Goal: Transaction & Acquisition: Purchase product/service

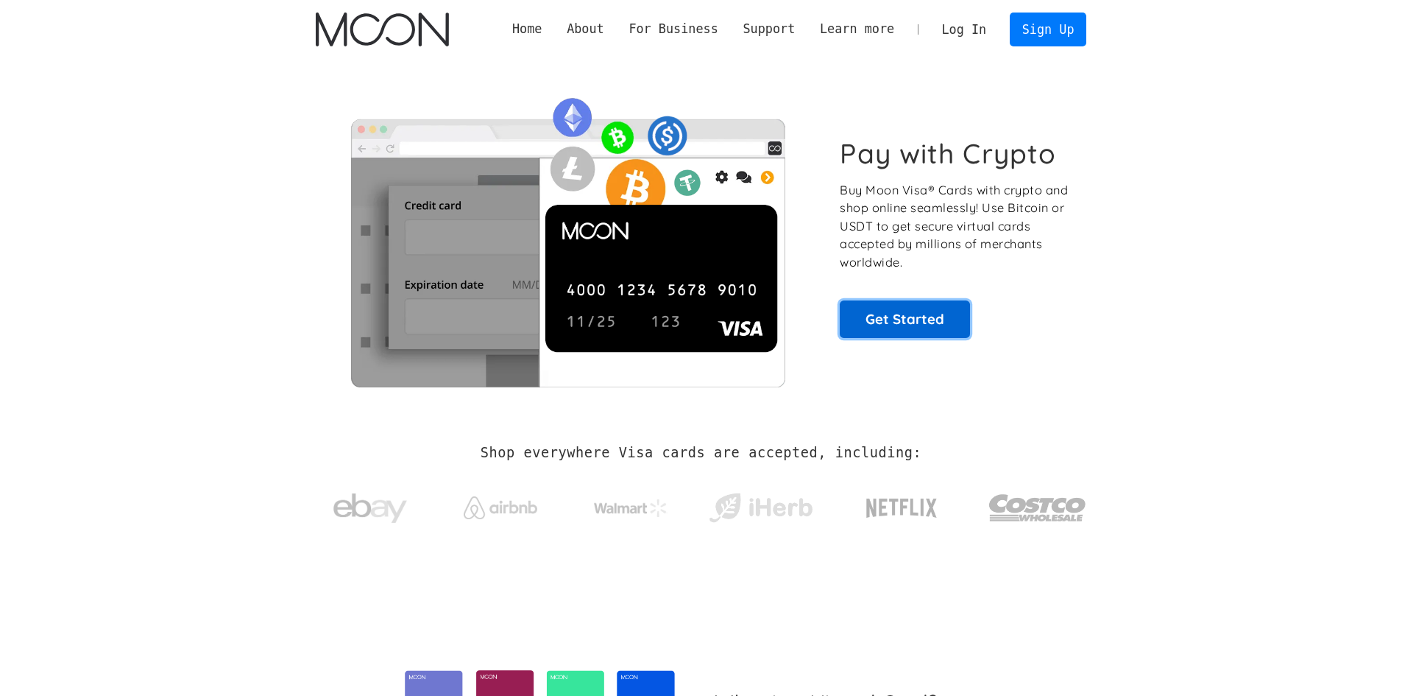
drag, startPoint x: 0, startPoint y: 0, endPoint x: 899, endPoint y: 311, distance: 951.1
click at [899, 311] on link "Get Started" at bounding box center [905, 318] width 130 height 37
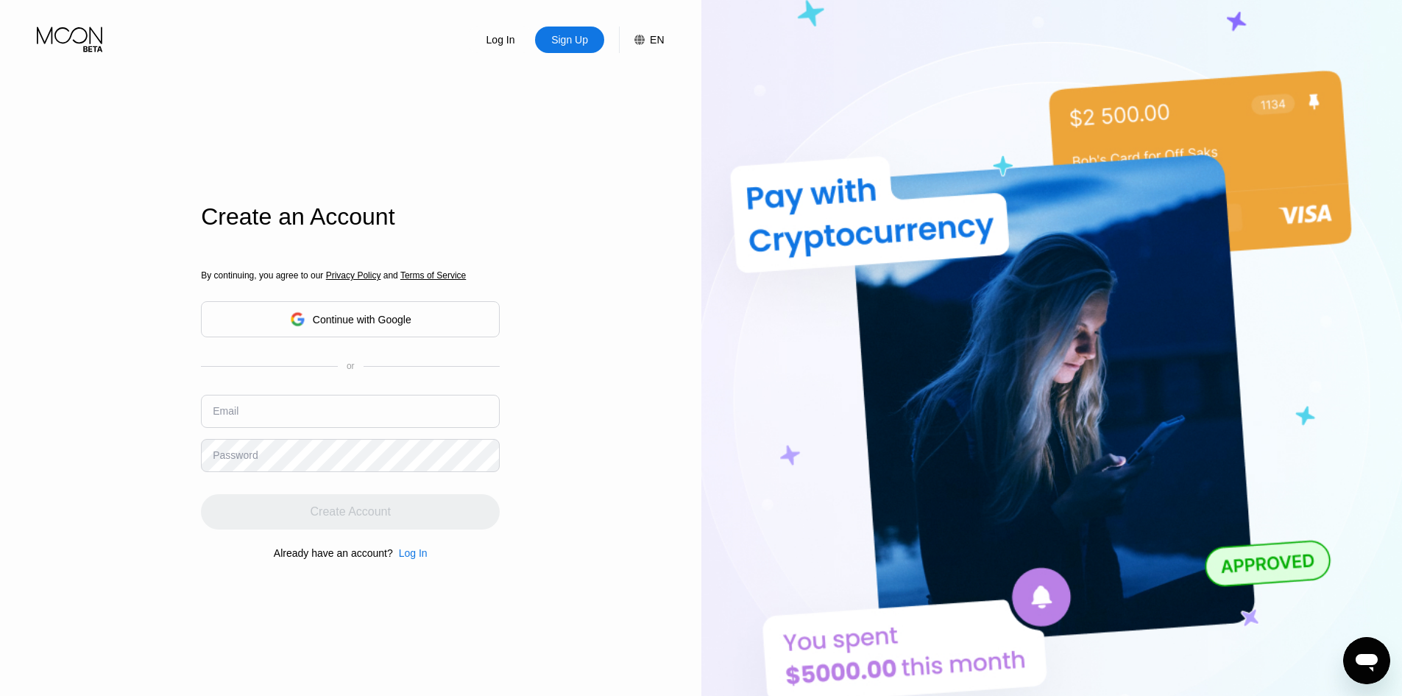
click at [339, 317] on div "Continue with Google" at bounding box center [362, 320] width 99 height 12
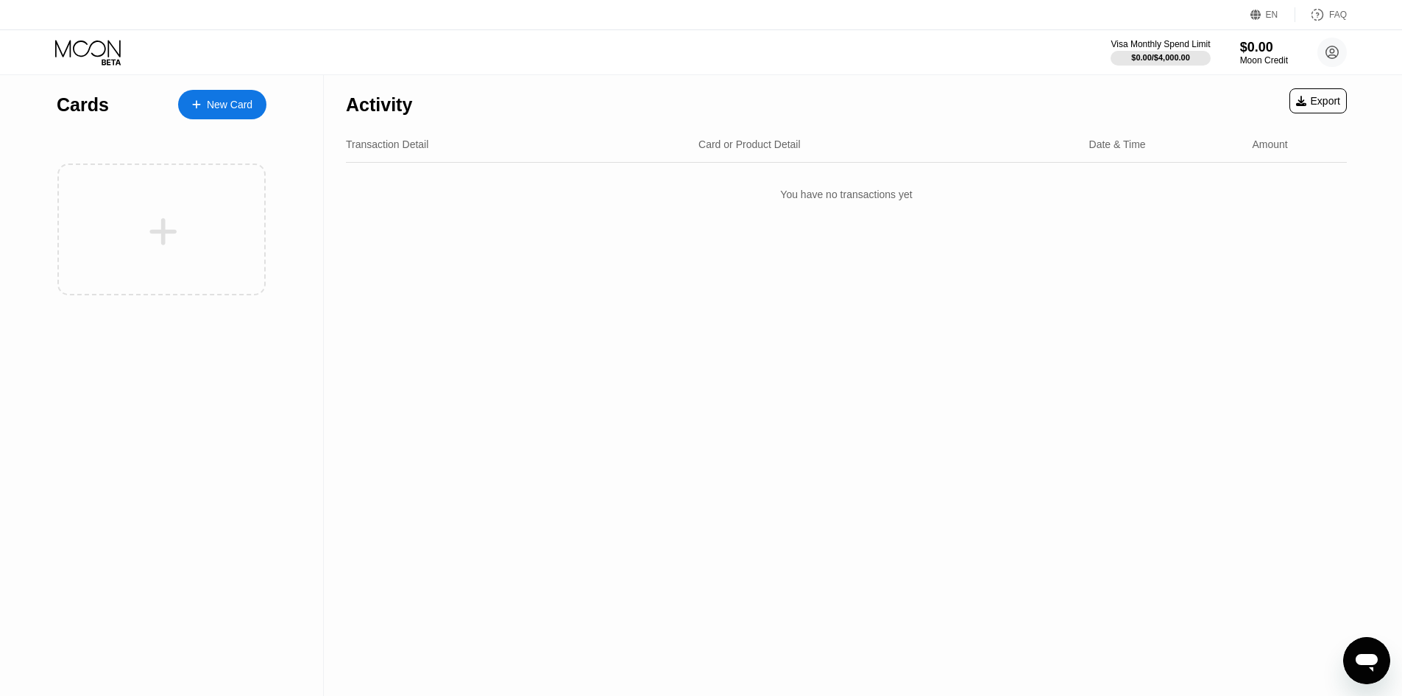
click at [236, 107] on div "New Card" at bounding box center [230, 105] width 46 height 13
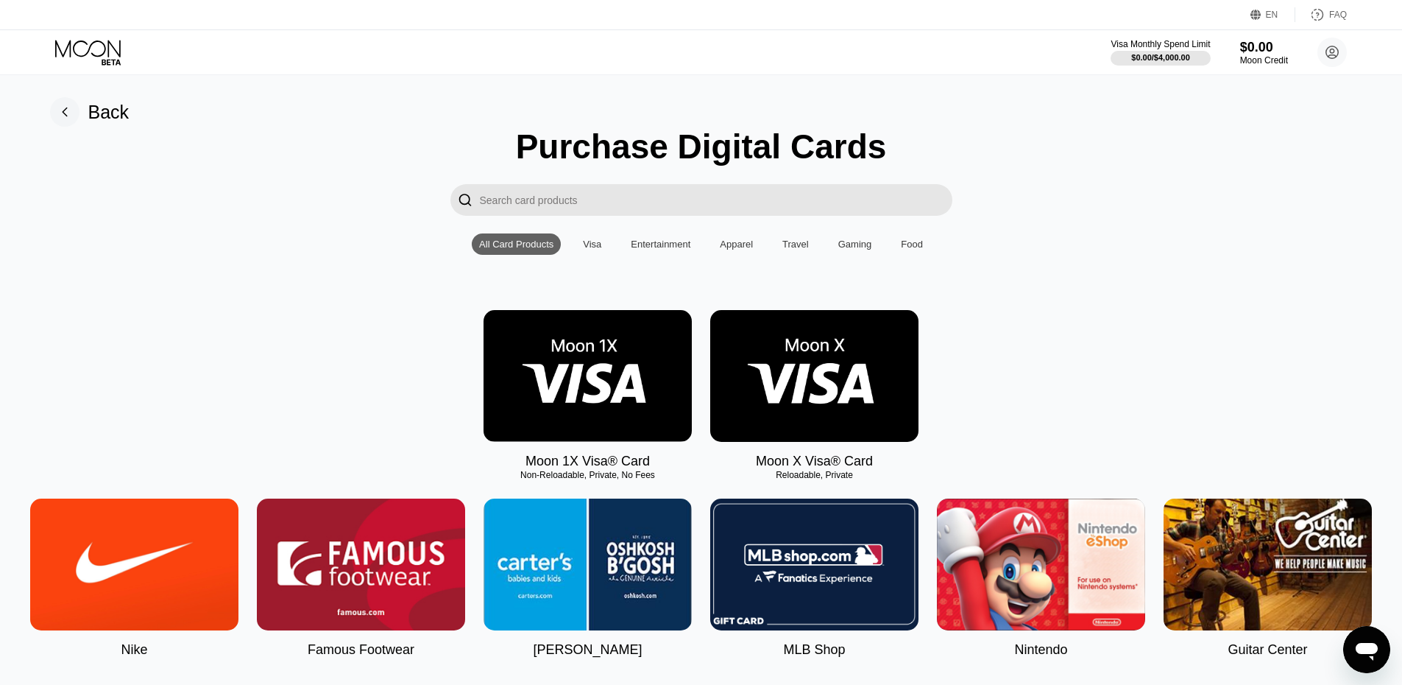
click at [579, 252] on div "Visa" at bounding box center [592, 243] width 33 height 21
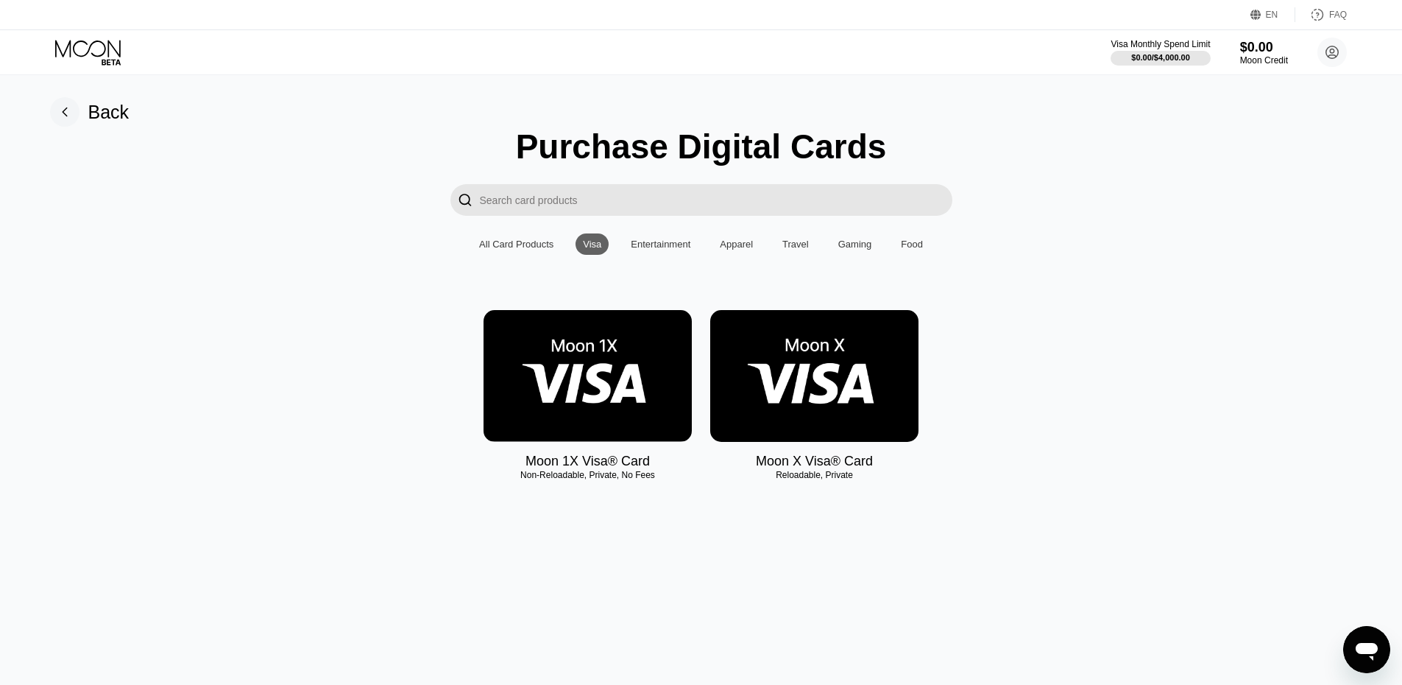
click at [885, 255] on div "All Card Products Visa Entertainment Apparel Travel Gaming Food" at bounding box center [701, 243] width 459 height 21
click at [862, 250] on div "Gaming" at bounding box center [855, 243] width 34 height 11
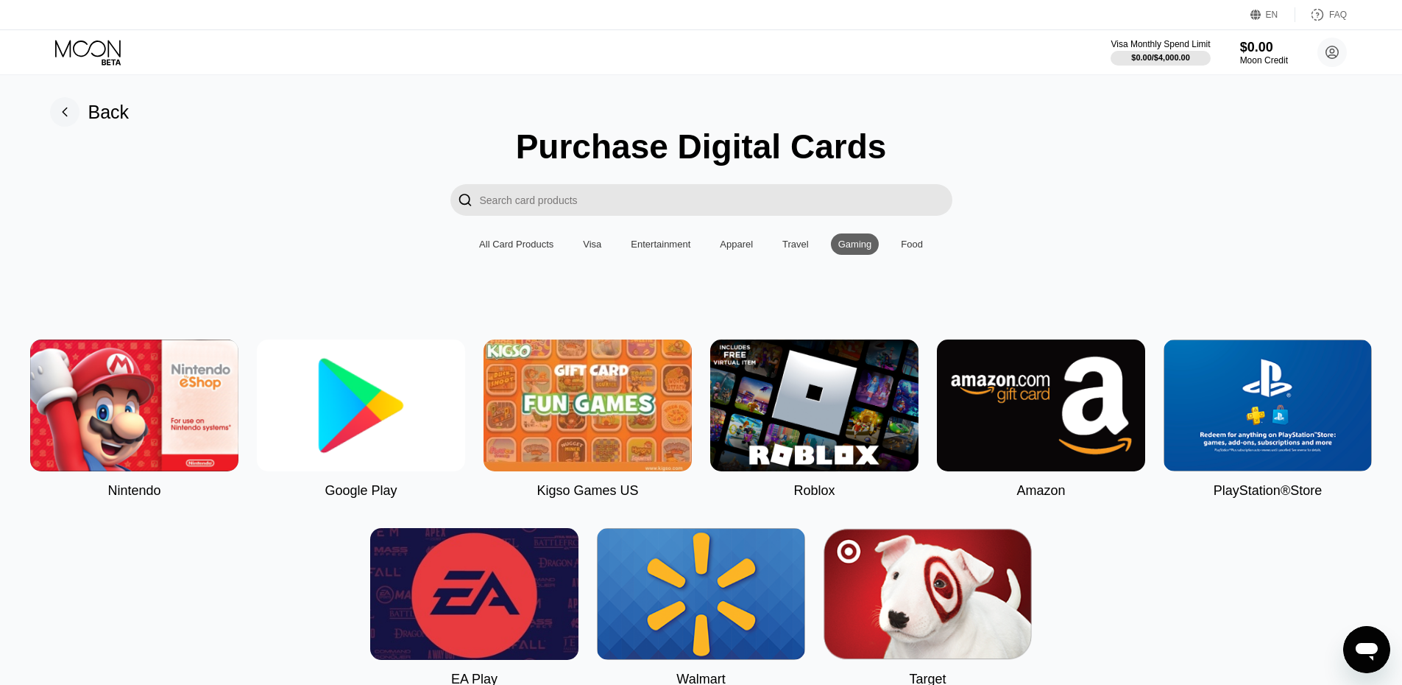
click at [743, 255] on div "Apparel" at bounding box center [736, 243] width 48 height 21
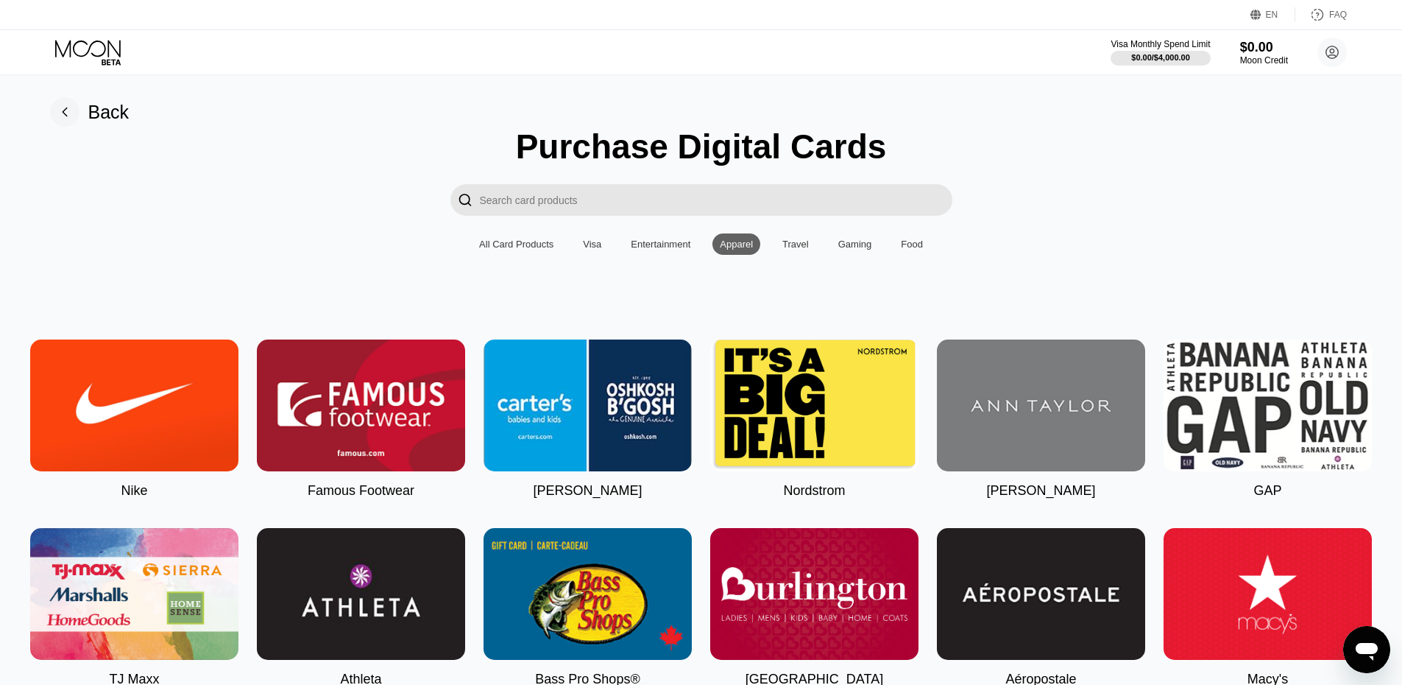
click at [659, 250] on div "Entertainment" at bounding box center [661, 243] width 60 height 11
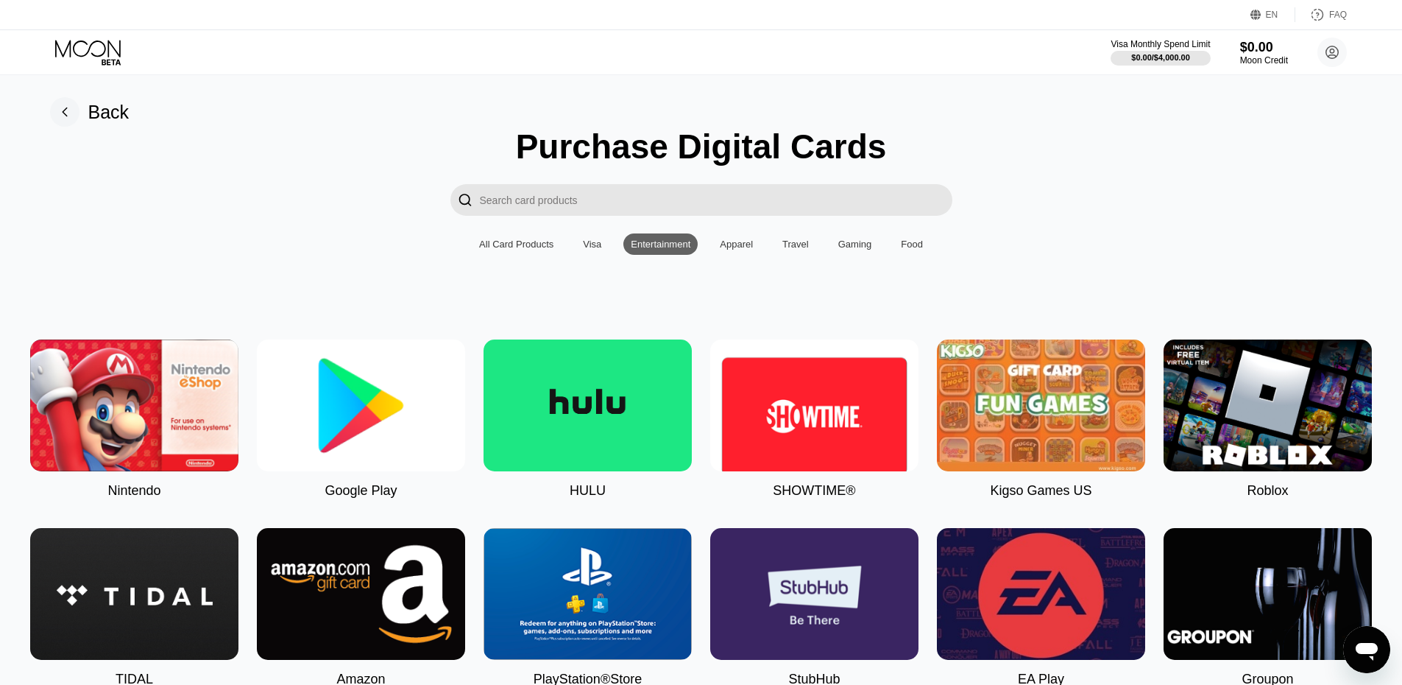
click at [732, 255] on div "Apparel" at bounding box center [736, 243] width 48 height 21
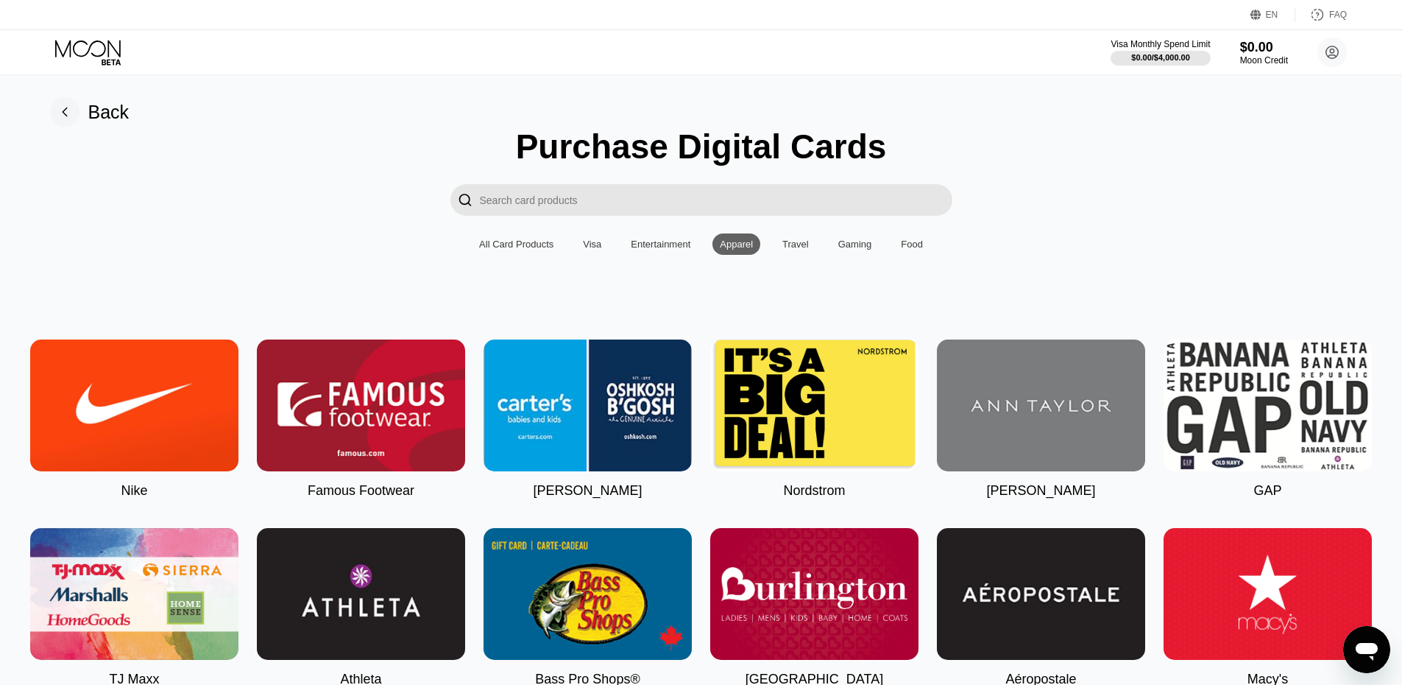
click at [610, 249] on div "All Card Products Visa Entertainment Apparel Travel Gaming Food" at bounding box center [701, 243] width 459 height 21
click at [586, 250] on div "Visa" at bounding box center [592, 243] width 18 height 11
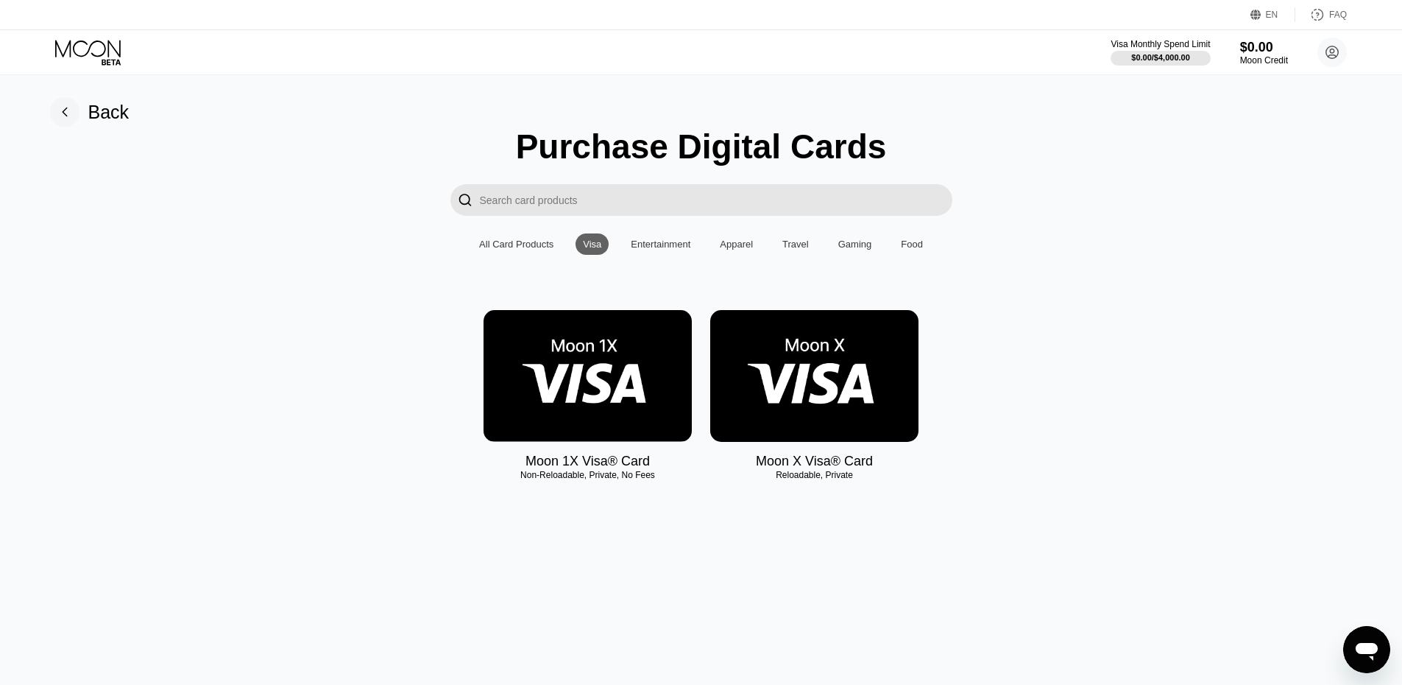
click at [638, 365] on img at bounding box center [588, 376] width 208 height 132
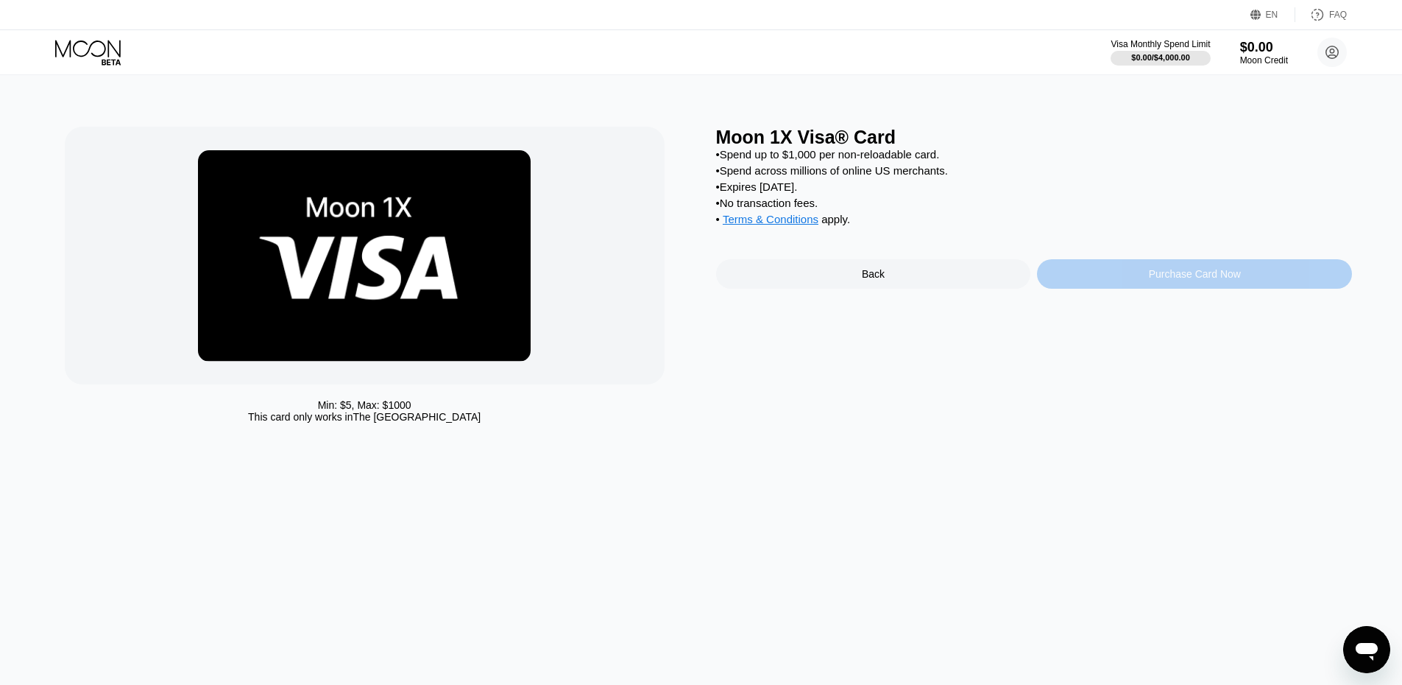
click at [1212, 280] on div "Purchase Card Now" at bounding box center [1195, 274] width 92 height 12
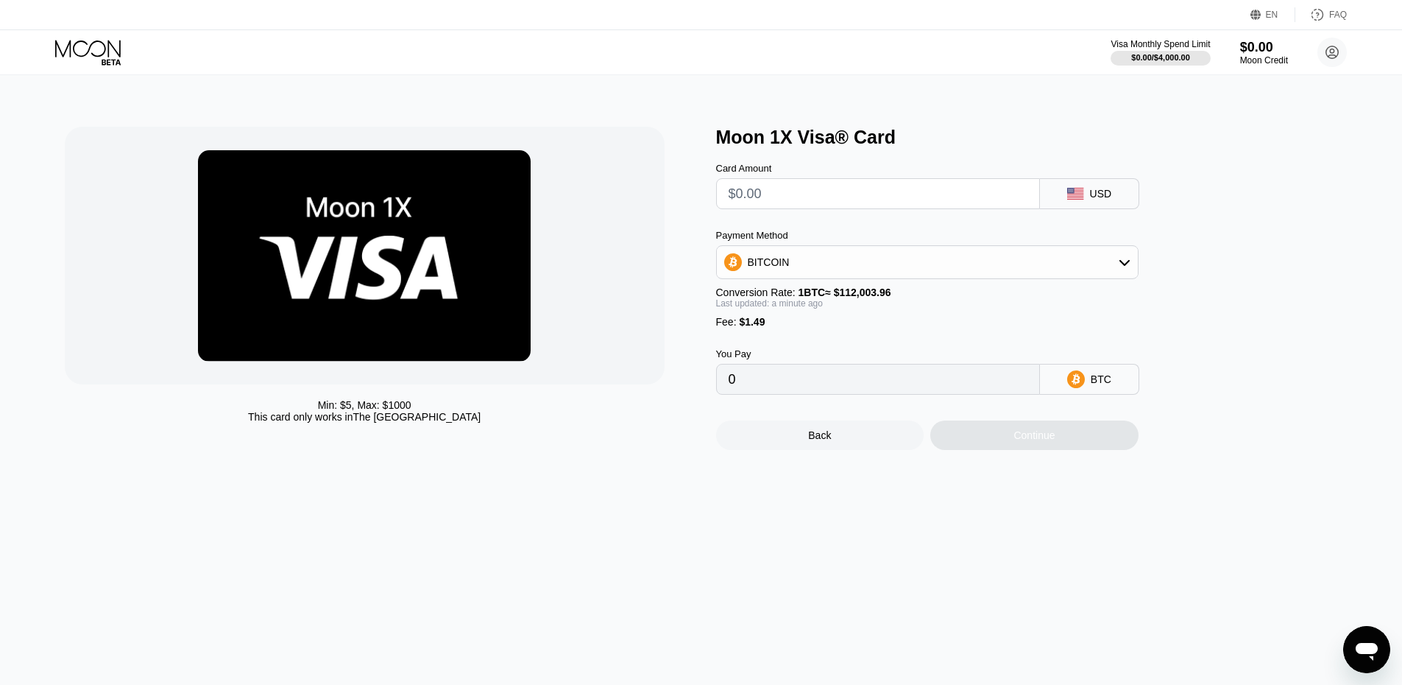
click at [777, 188] on input "text" at bounding box center [878, 193] width 299 height 29
click at [1053, 213] on div "Card Amount USD Payment Method BITCOIN Conversion Rate: 1 BTC ≈ $112,003.96 Las…" at bounding box center [951, 271] width 471 height 247
click at [1086, 198] on div "USD" at bounding box center [1089, 193] width 99 height 31
click at [849, 448] on div "Back" at bounding box center [820, 434] width 208 height 29
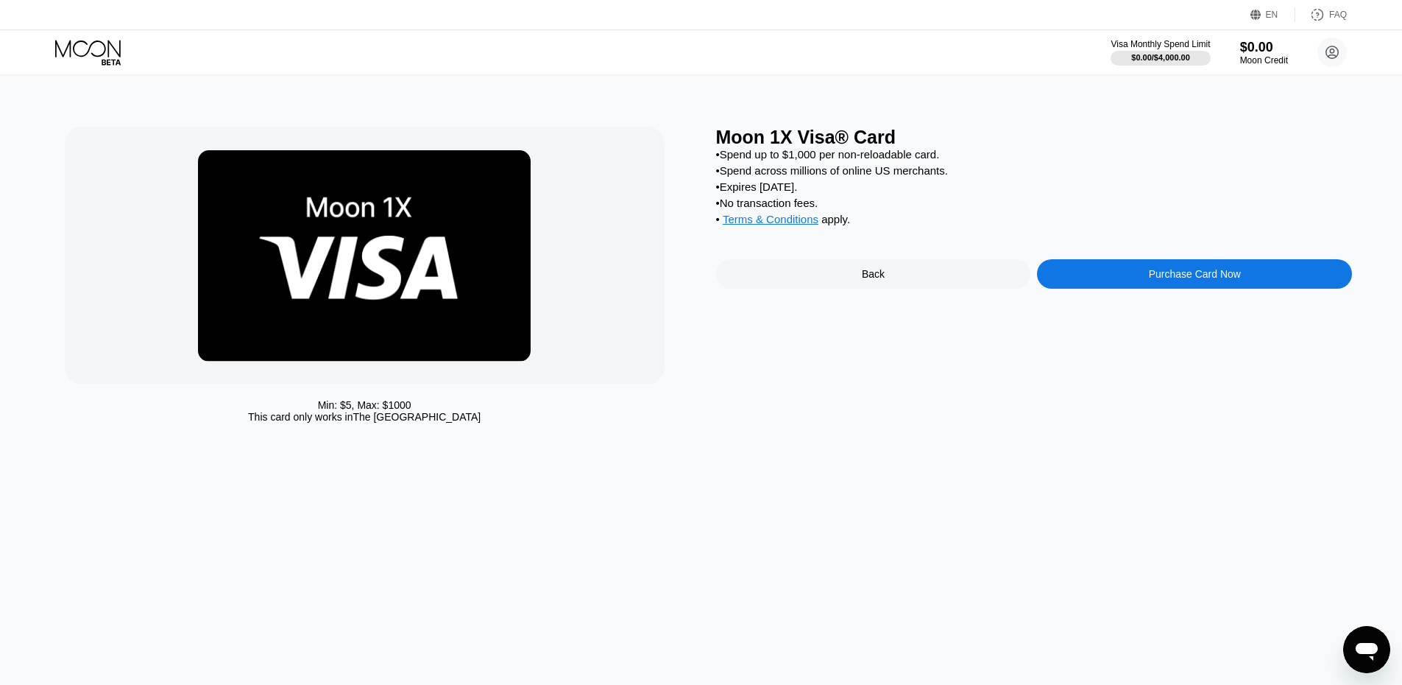
click at [808, 287] on div "Back" at bounding box center [873, 273] width 315 height 29
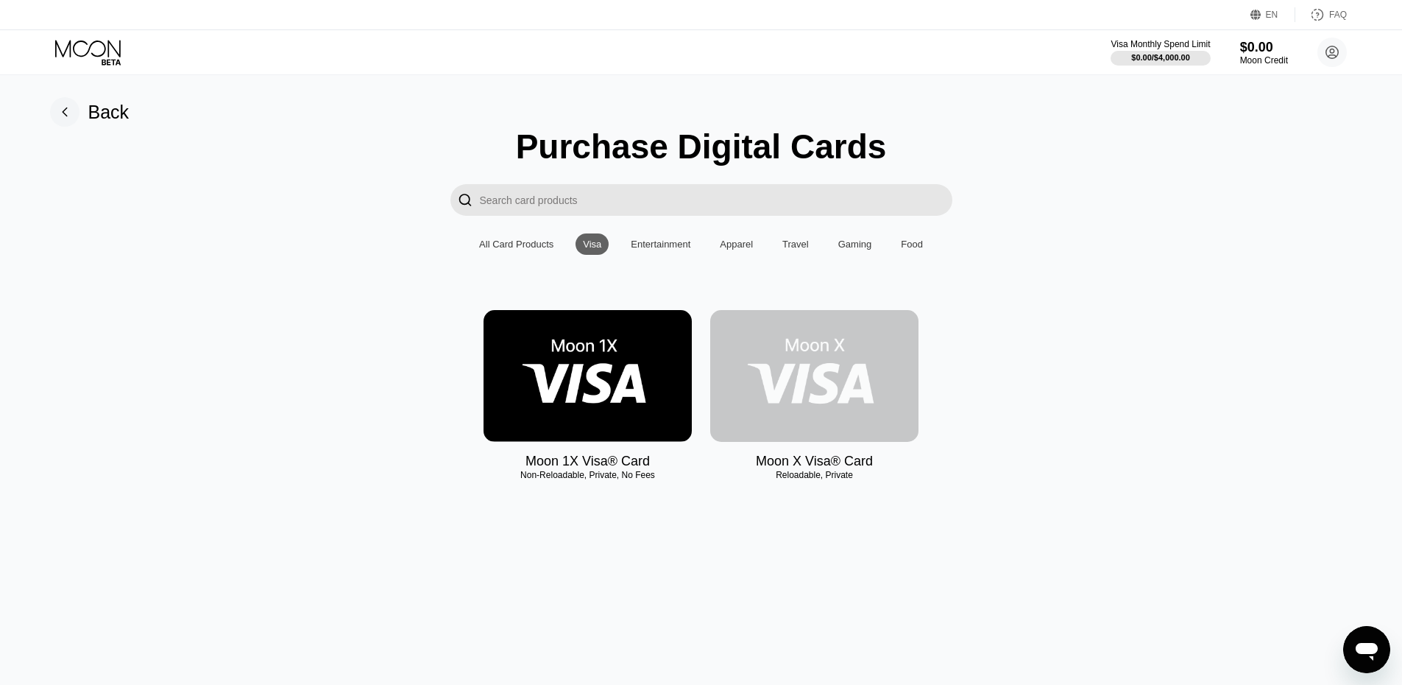
click at [838, 428] on img at bounding box center [814, 376] width 208 height 132
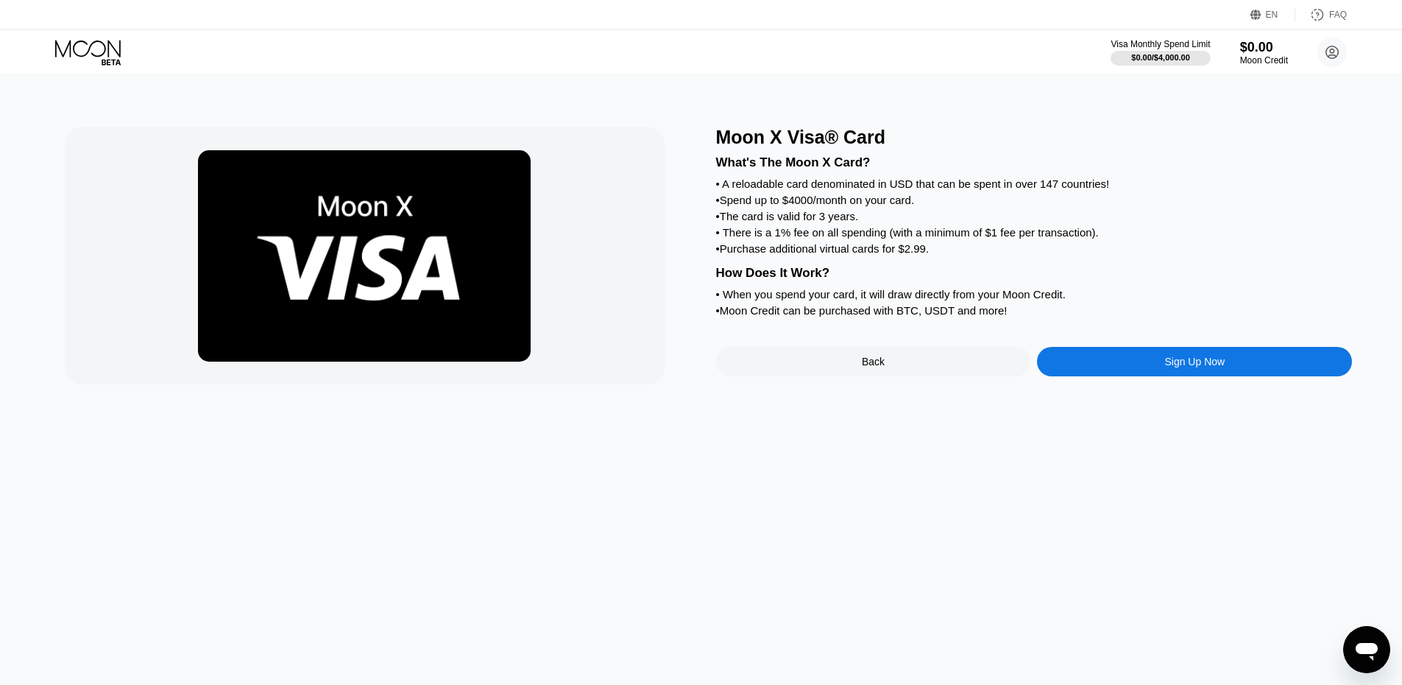
click at [1198, 367] on div "Sign Up Now" at bounding box center [1194, 362] width 60 height 12
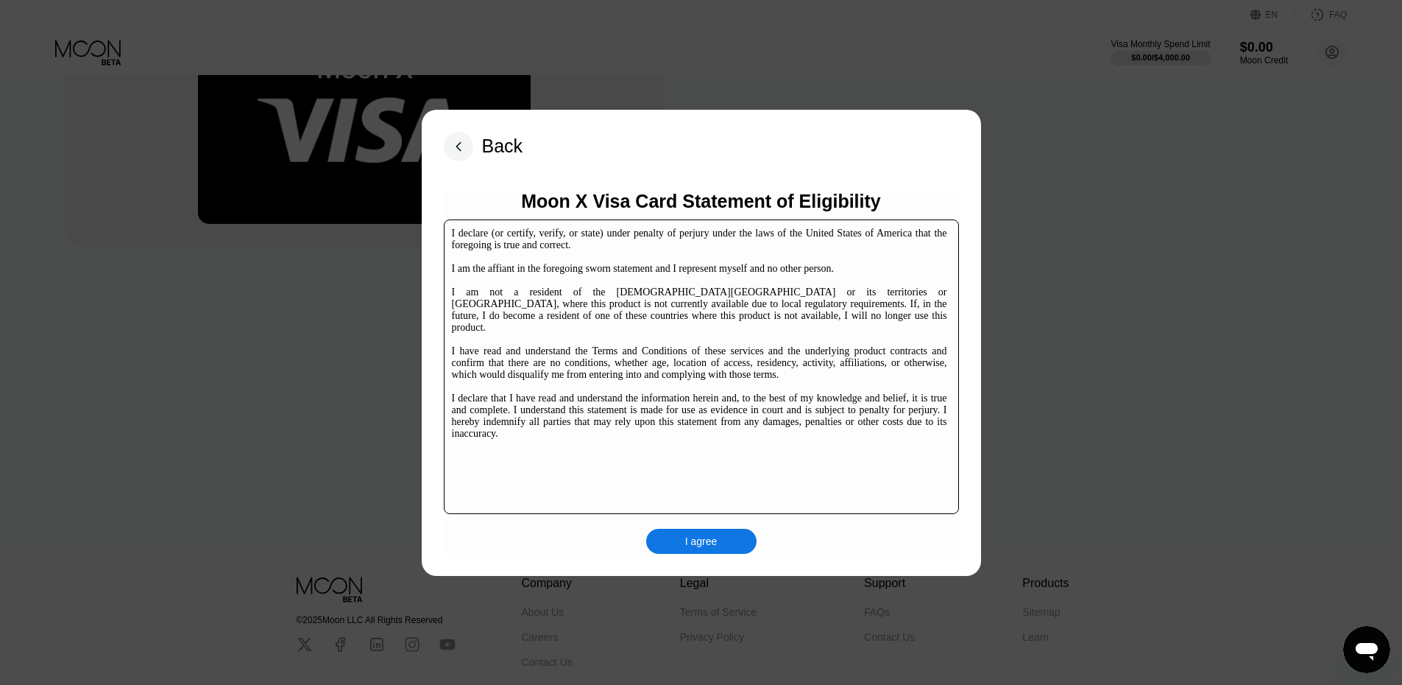
scroll to position [226, 0]
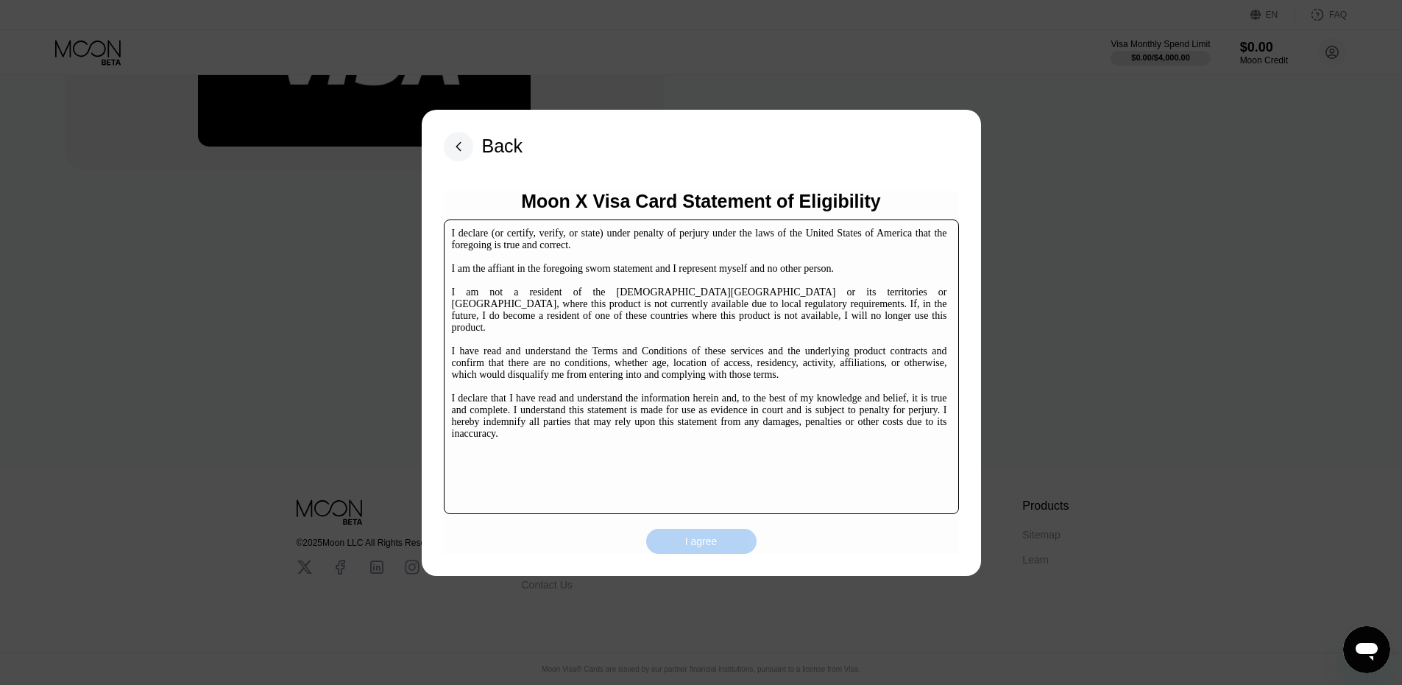
click at [688, 545] on div "I agree" at bounding box center [701, 540] width 32 height 13
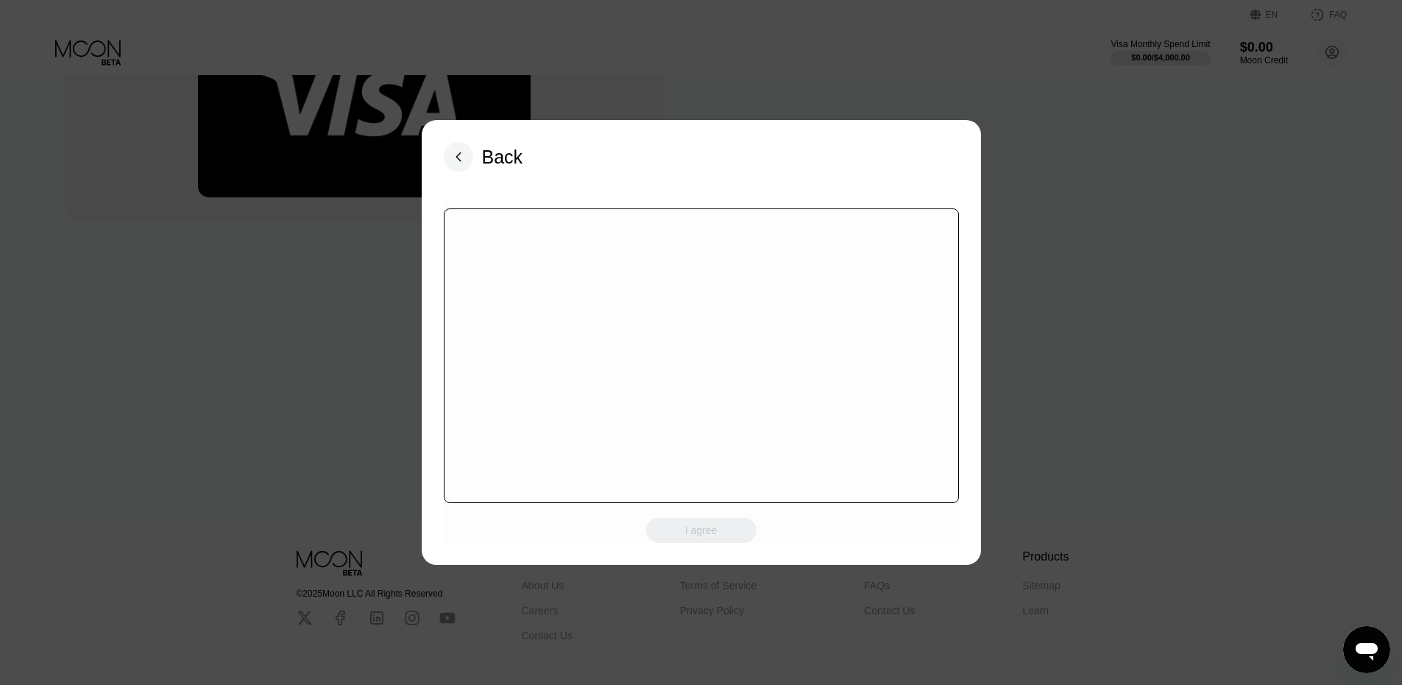
scroll to position [0, 0]
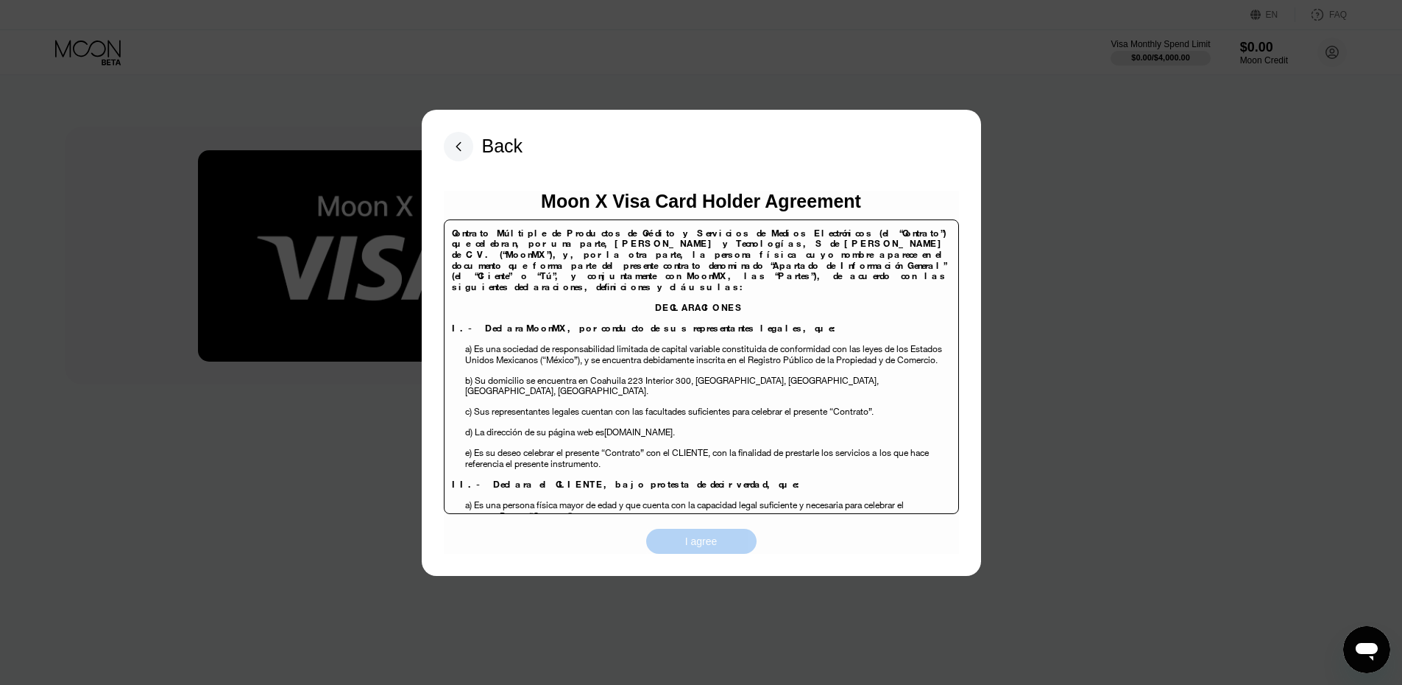
click at [684, 530] on div "I agree" at bounding box center [701, 540] width 110 height 25
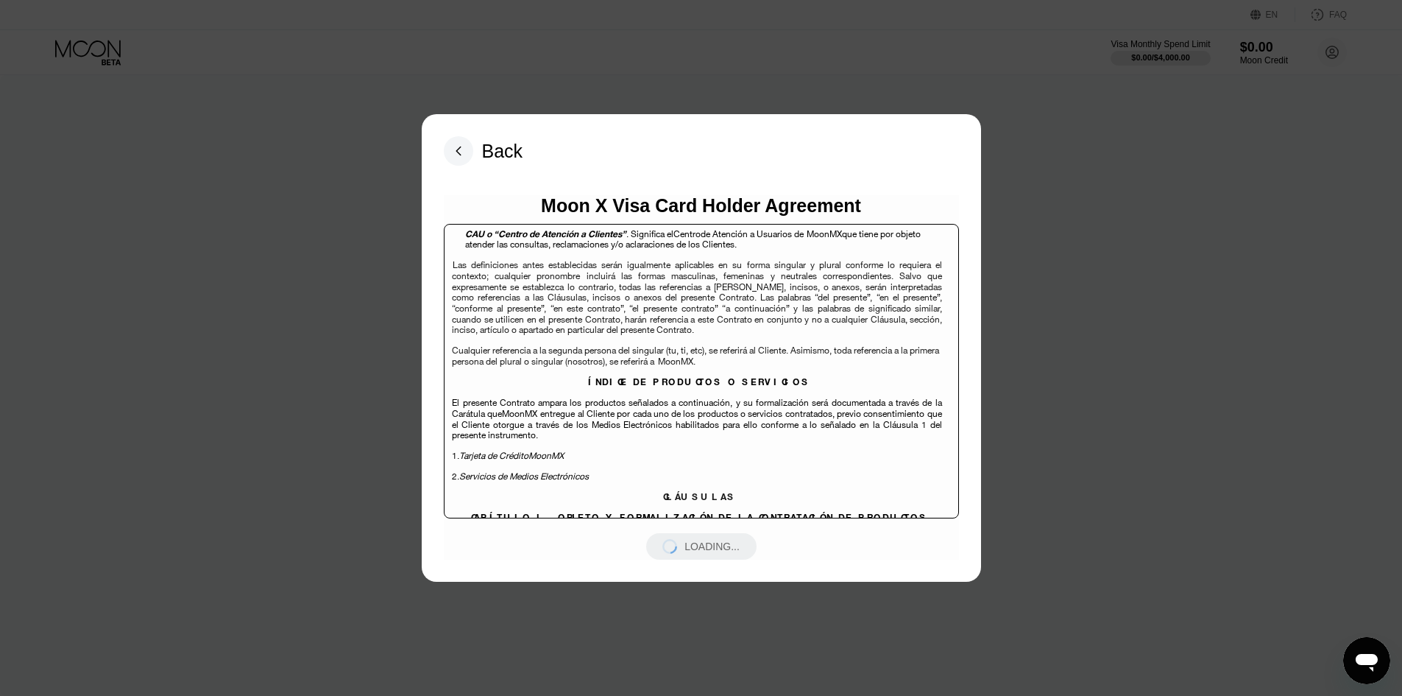
scroll to position [2208, 0]
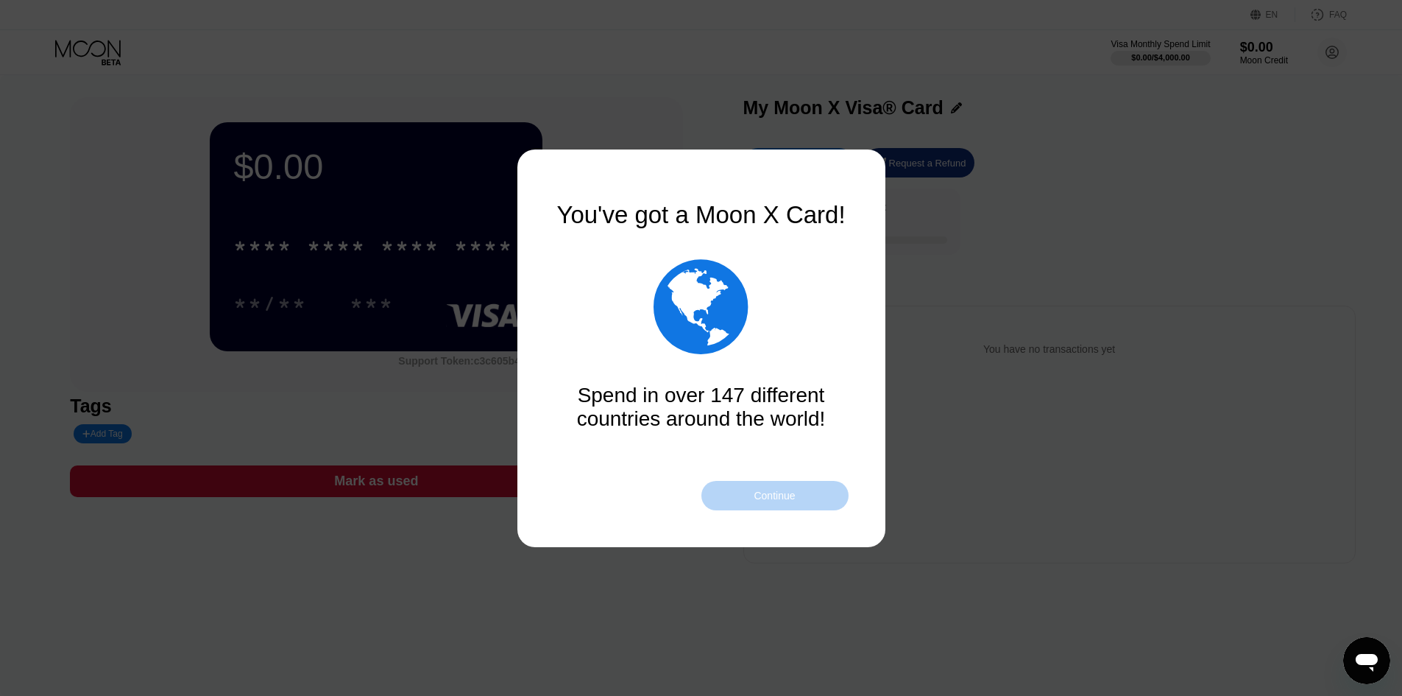
click at [799, 498] on div "Continue" at bounding box center [774, 495] width 147 height 29
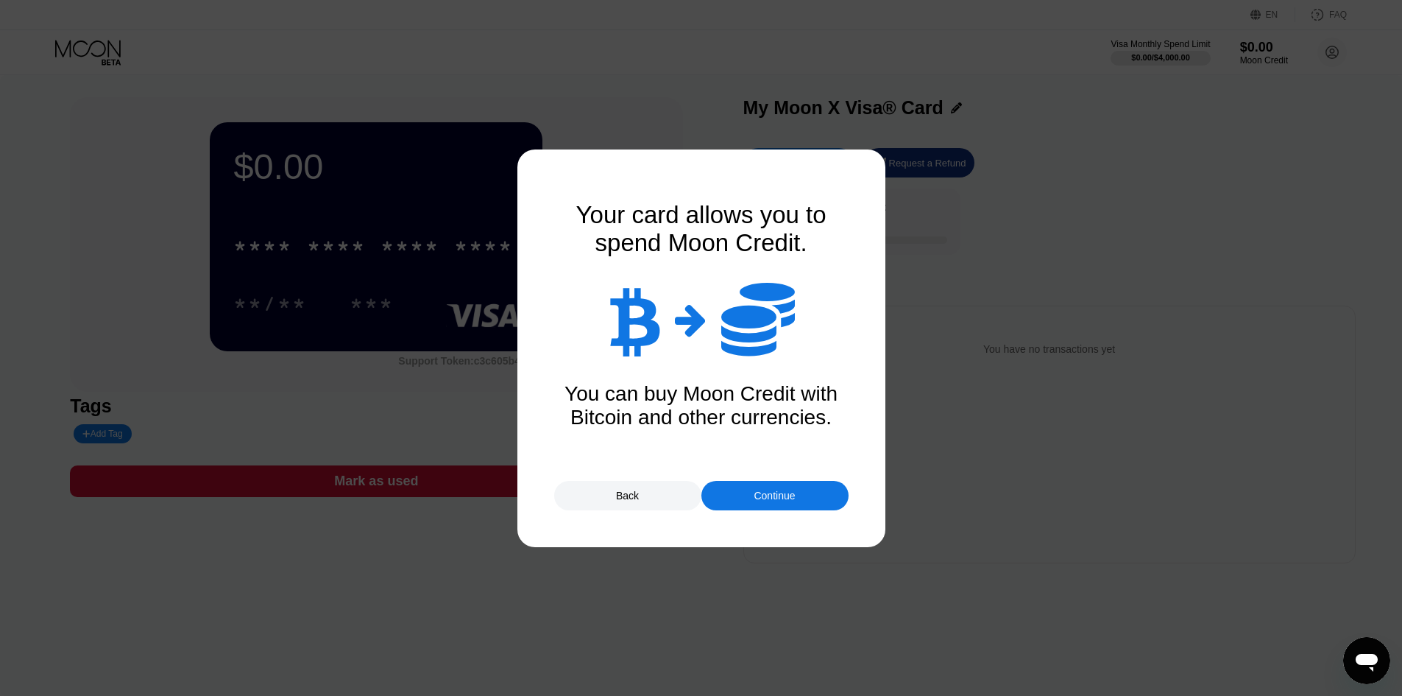
click at [799, 498] on div "Continue" at bounding box center [774, 495] width 147 height 29
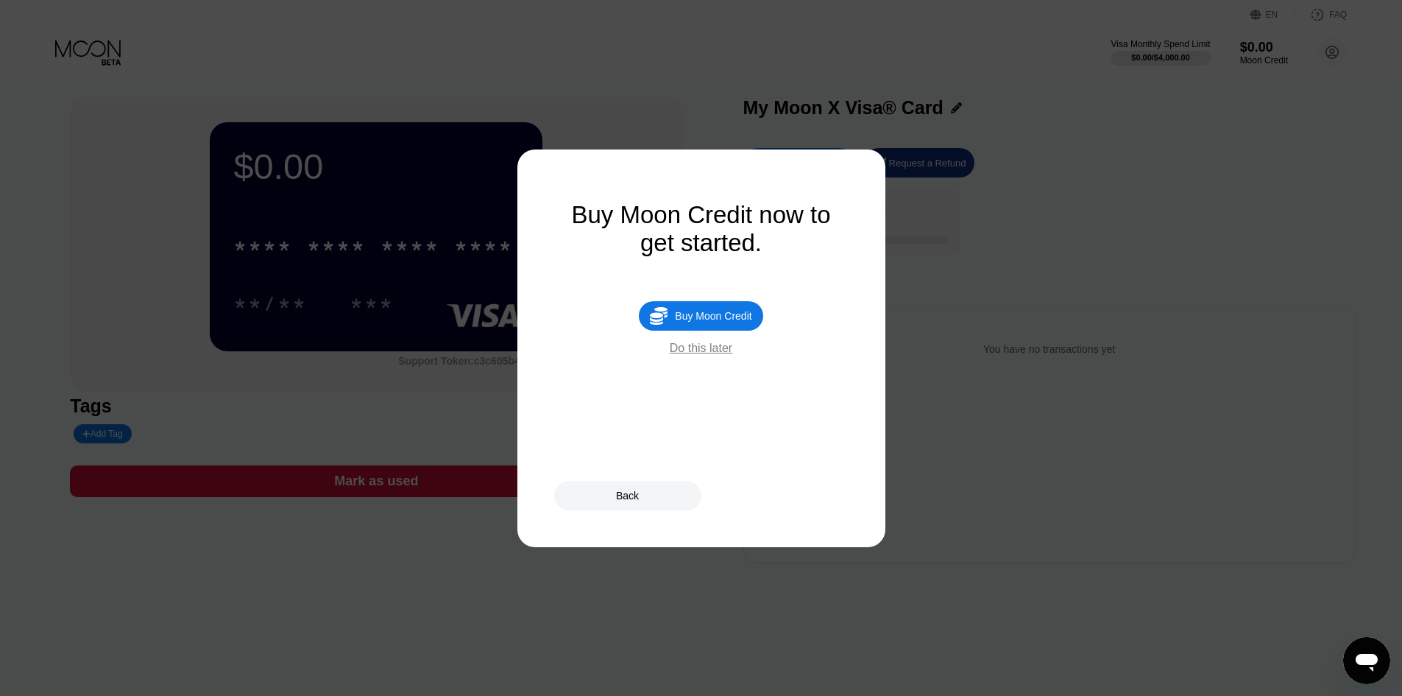
click at [1013, 367] on div at bounding box center [706, 348] width 1413 height 696
click at [685, 318] on div "Buy Moon Credit" at bounding box center [713, 316] width 77 height 12
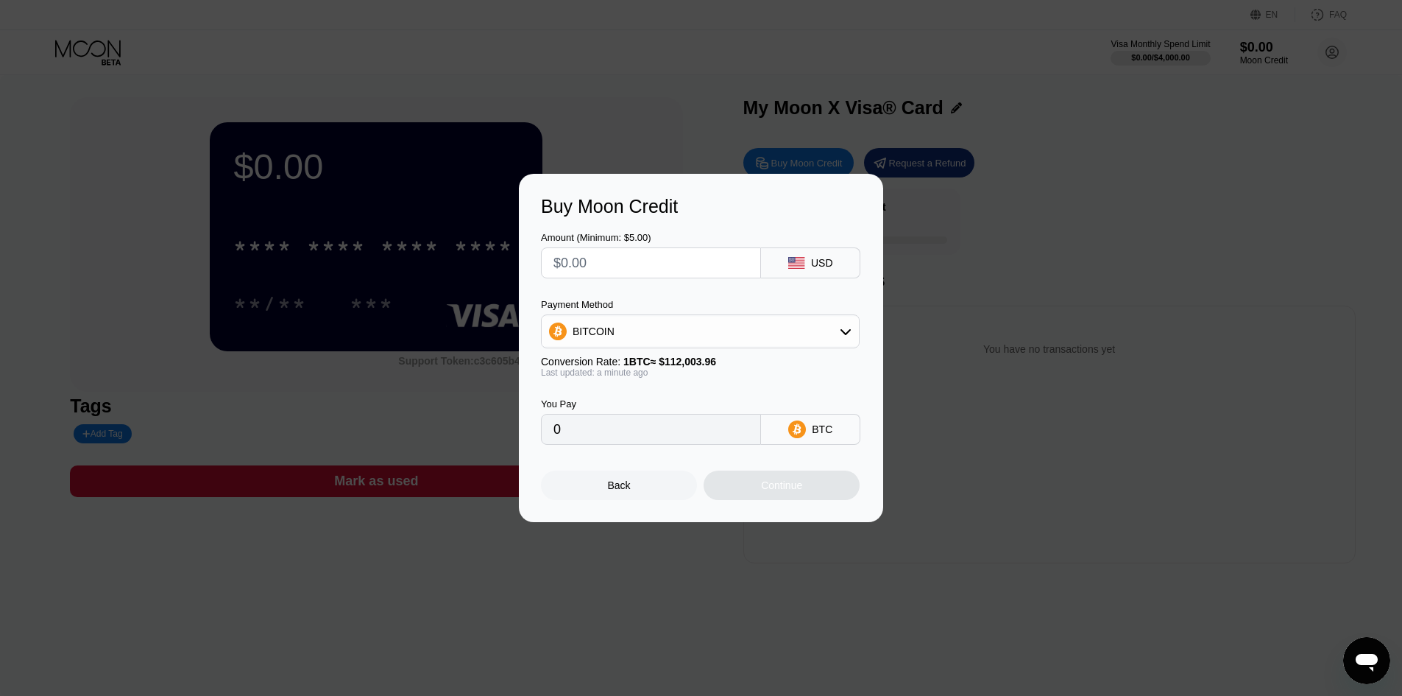
click at [637, 255] on input "text" at bounding box center [650, 262] width 195 height 29
click at [834, 268] on div "USD" at bounding box center [810, 262] width 99 height 31
click at [654, 258] on input "text" at bounding box center [650, 262] width 195 height 29
type input "$5"
type input "0.00004465"
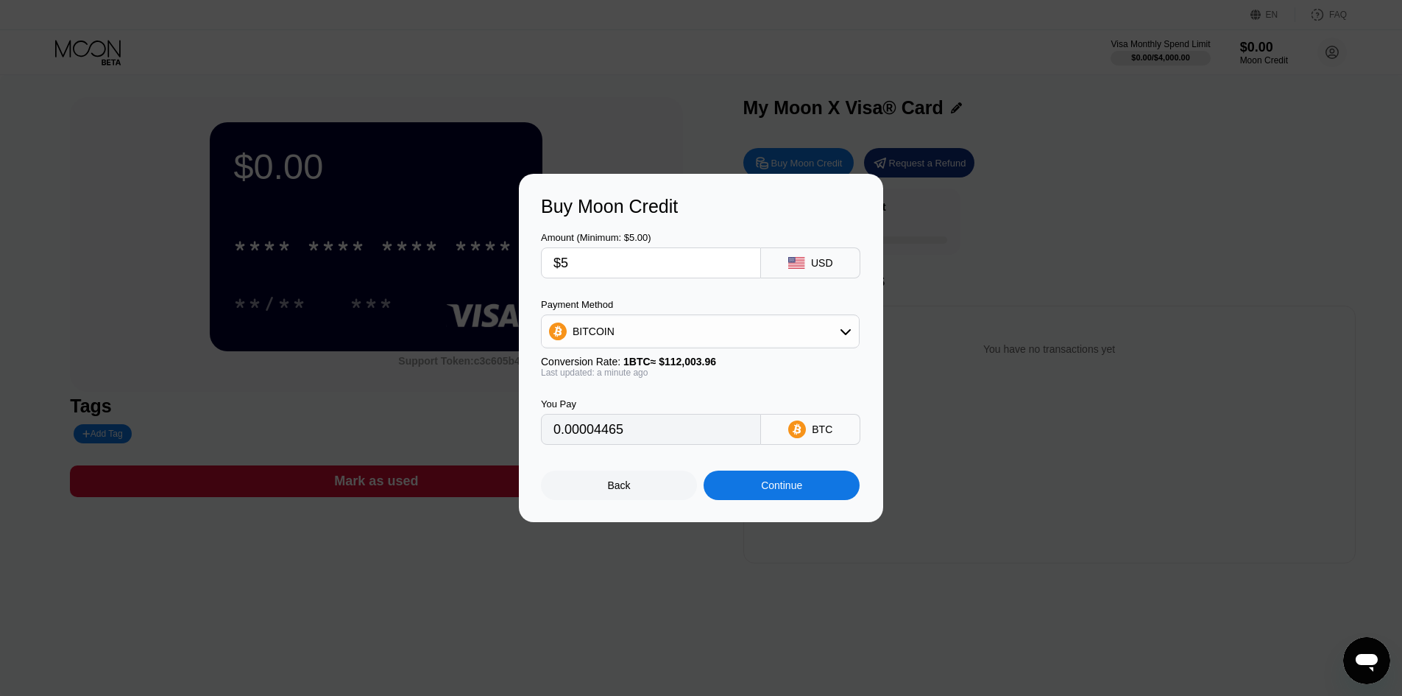
type input "$5"
click at [673, 339] on div "BITCOIN" at bounding box center [700, 330] width 317 height 29
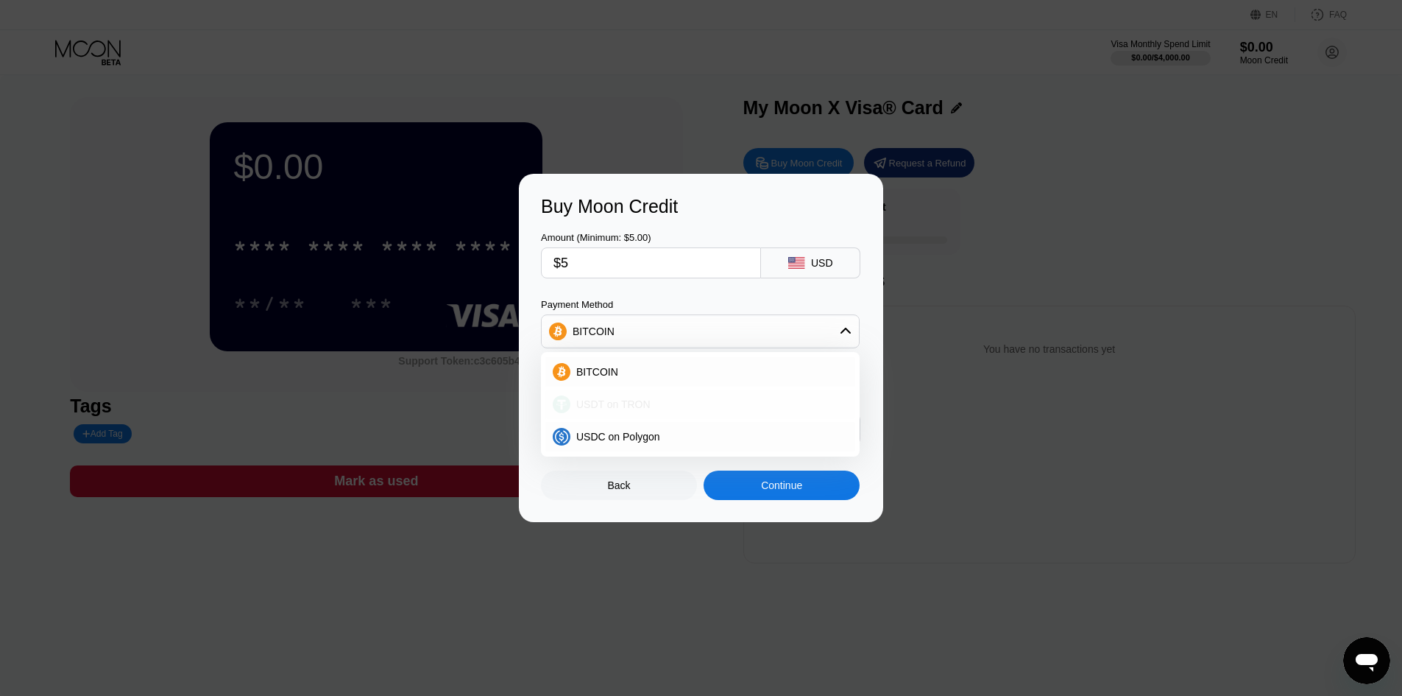
click at [687, 403] on div "USDT on TRON" at bounding box center [708, 404] width 277 height 12
type input "5.05"
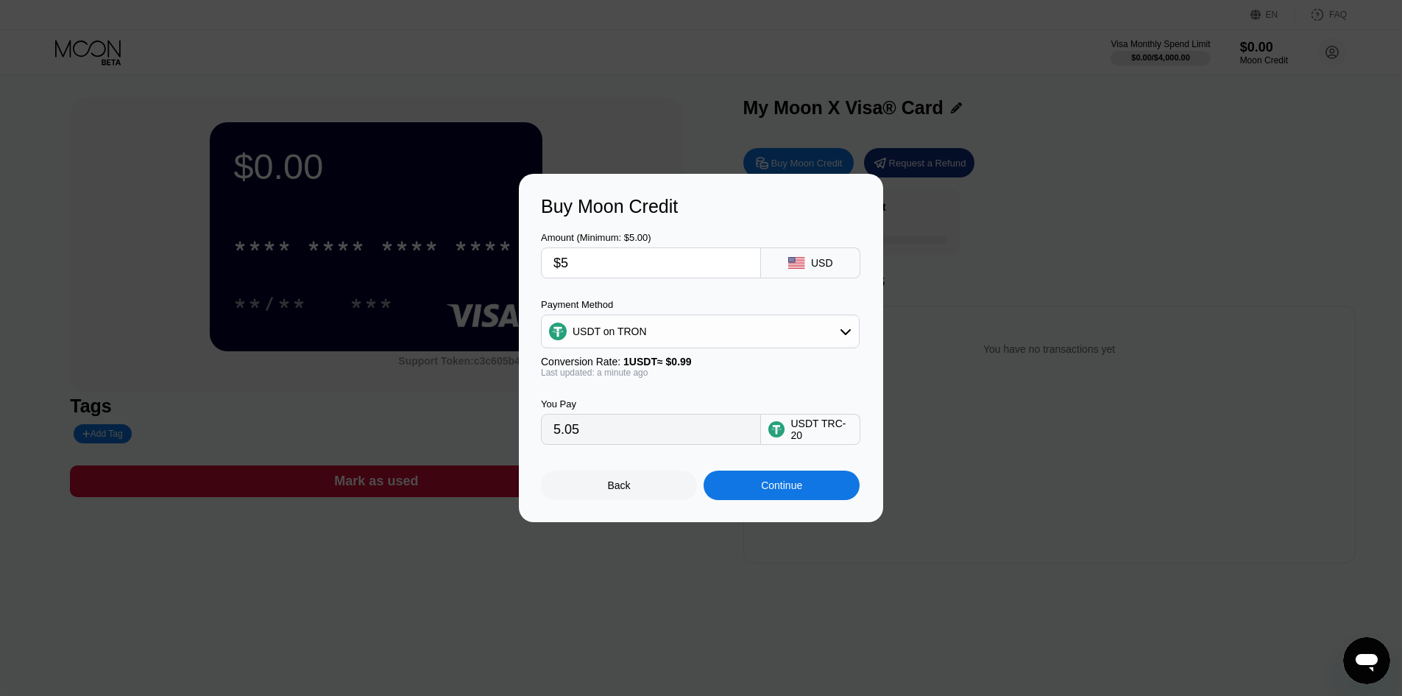
click at [809, 431] on div "USDT TRC-20" at bounding box center [821, 429] width 62 height 24
click at [705, 434] on input "5.05" at bounding box center [650, 428] width 195 height 29
click at [618, 428] on input "5.05" at bounding box center [650, 428] width 195 height 29
click at [1093, 489] on div "Buy Moon Credit Amount (Minimum: $5.00) $5 USD Payment Method USDT on TRON Conv…" at bounding box center [701, 348] width 1402 height 348
click at [638, 496] on div "Back" at bounding box center [619, 484] width 156 height 29
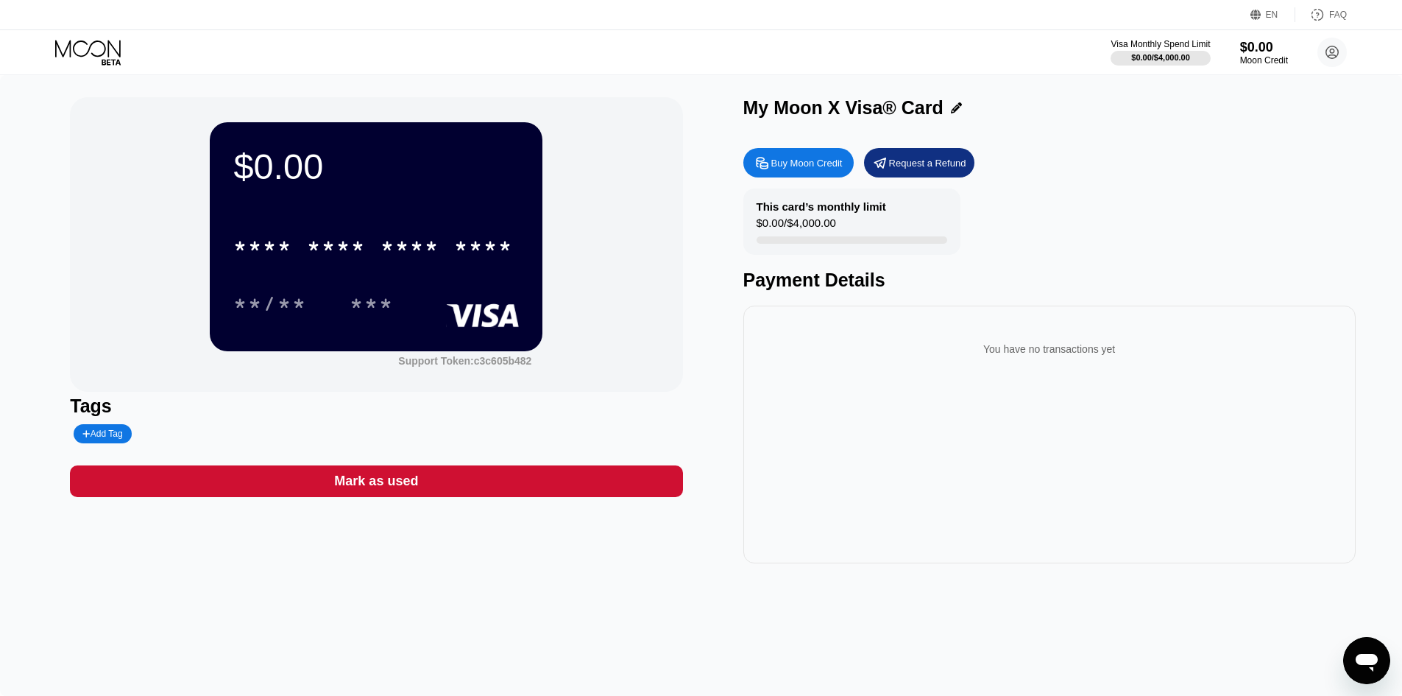
click at [437, 222] on div "* * * * * * * * * * * * ****" at bounding box center [376, 241] width 286 height 50
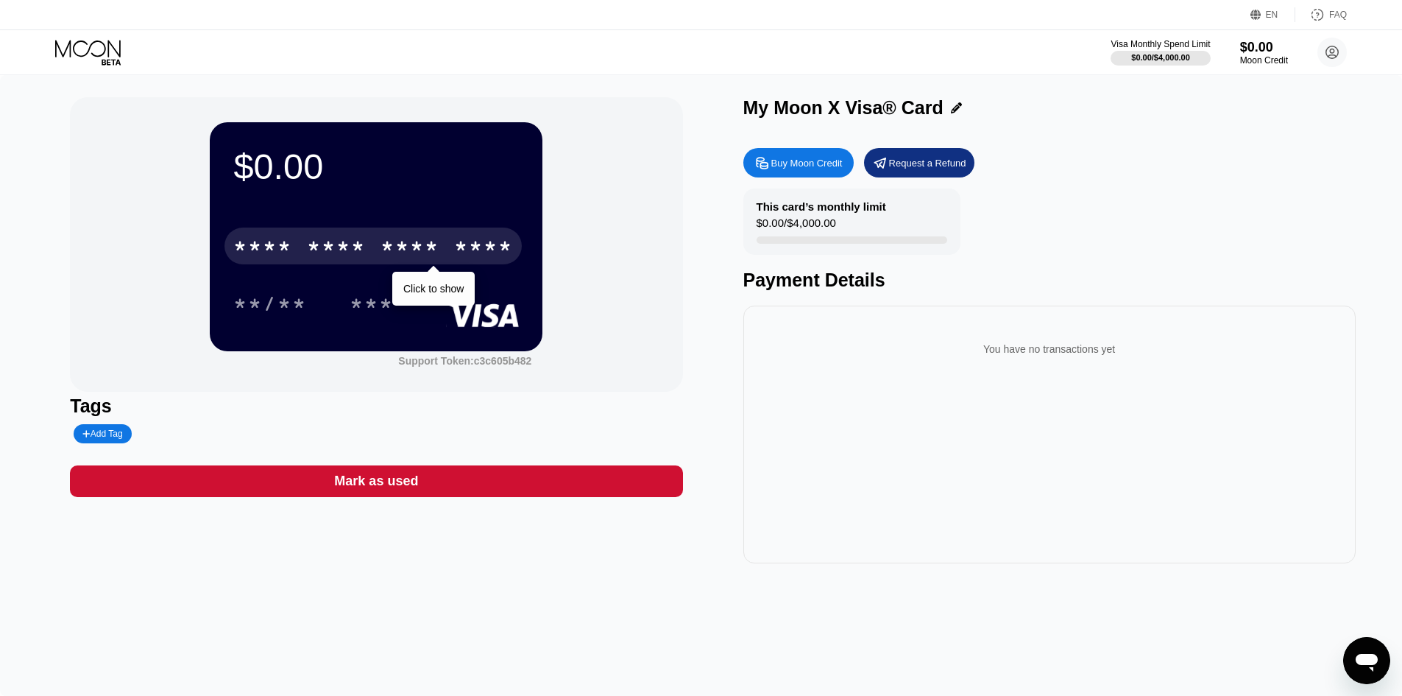
click at [428, 250] on div "* * * *" at bounding box center [410, 248] width 59 height 24
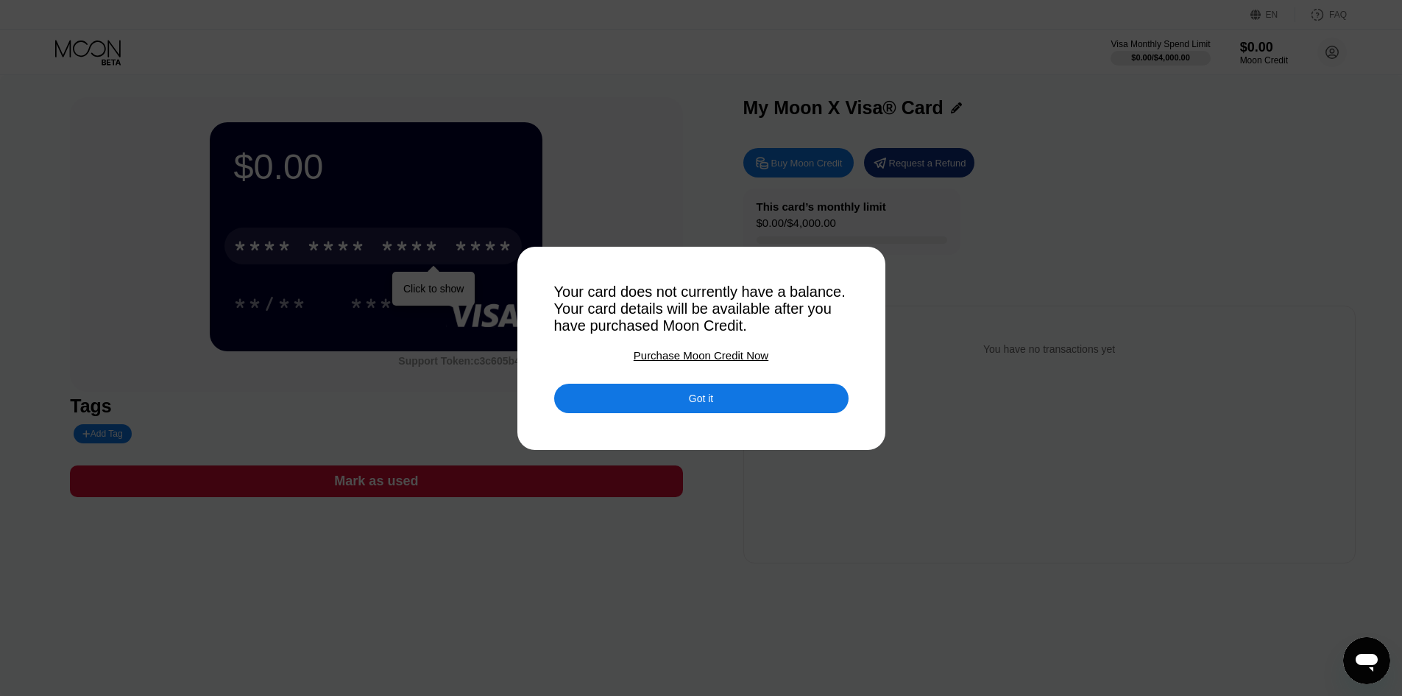
click at [751, 403] on div "Got it" at bounding box center [701, 397] width 294 height 29
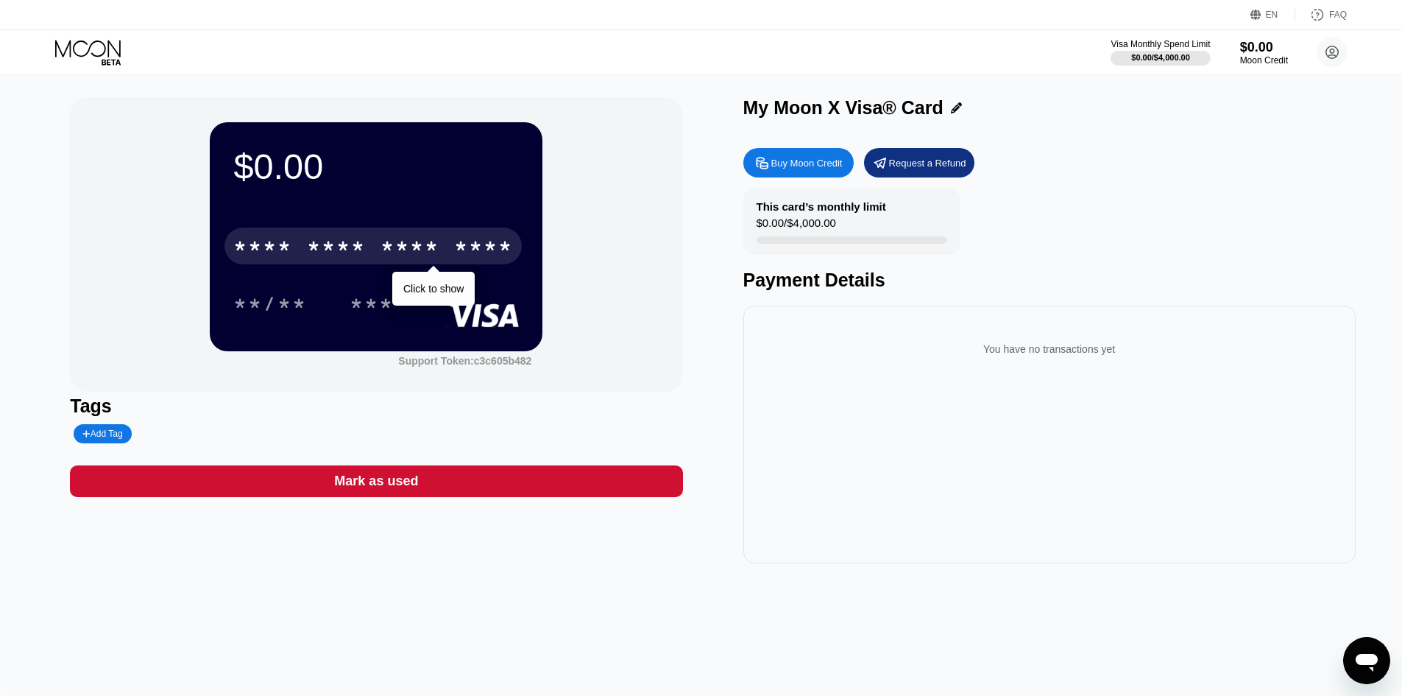
click at [96, 71] on div "Visa Monthly Spend Limit $0.00 / $4,000.00 $0.00 Moon Credit Кирилл Солодянкин …" at bounding box center [701, 52] width 1402 height 44
click at [107, 61] on icon at bounding box center [89, 53] width 68 height 26
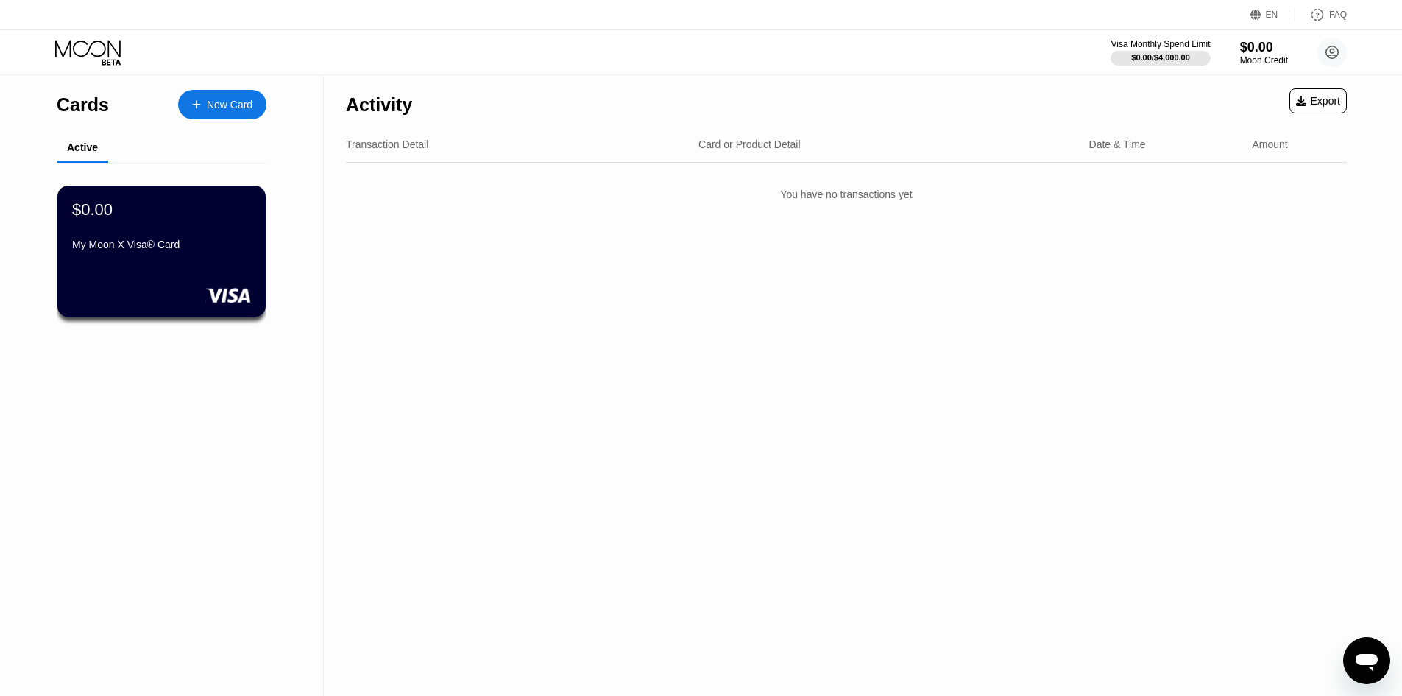
click at [189, 88] on div "Cards New Card" at bounding box center [162, 101] width 210 height 52
click at [204, 94] on div "New Card" at bounding box center [222, 104] width 88 height 29
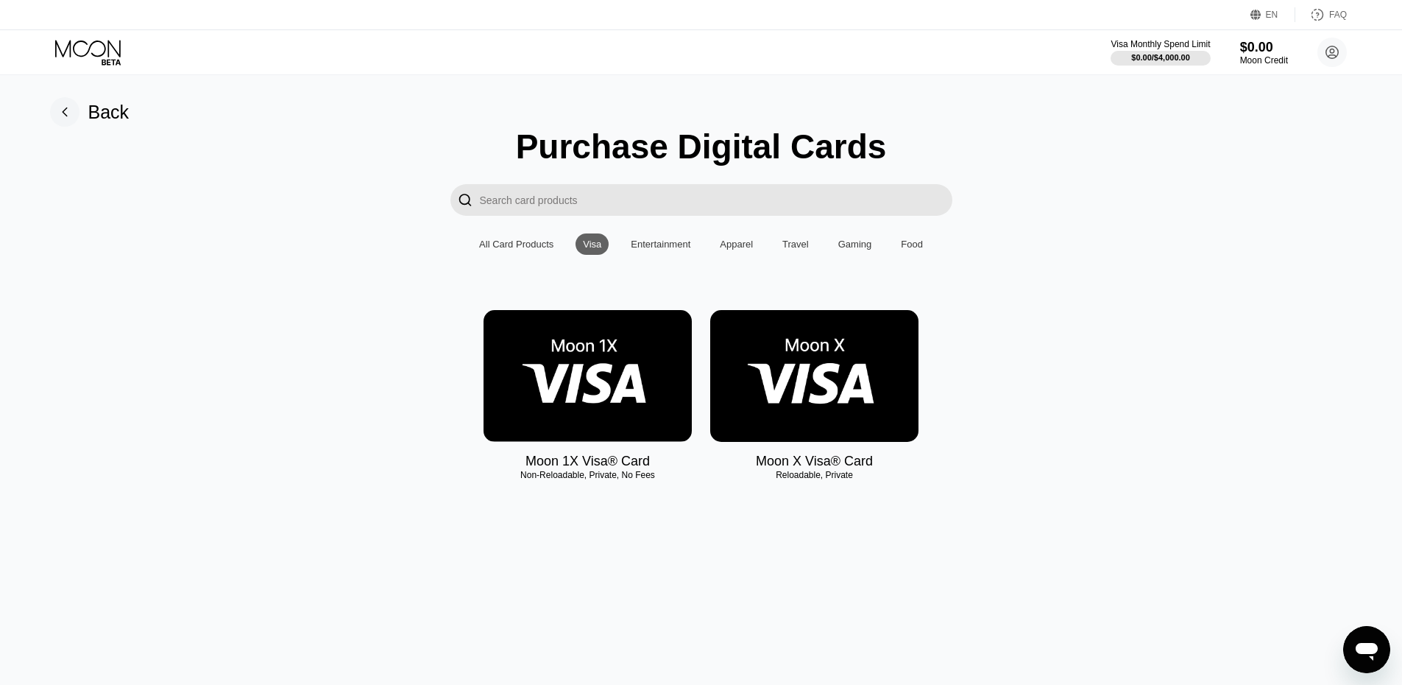
click at [818, 396] on img at bounding box center [814, 376] width 208 height 132
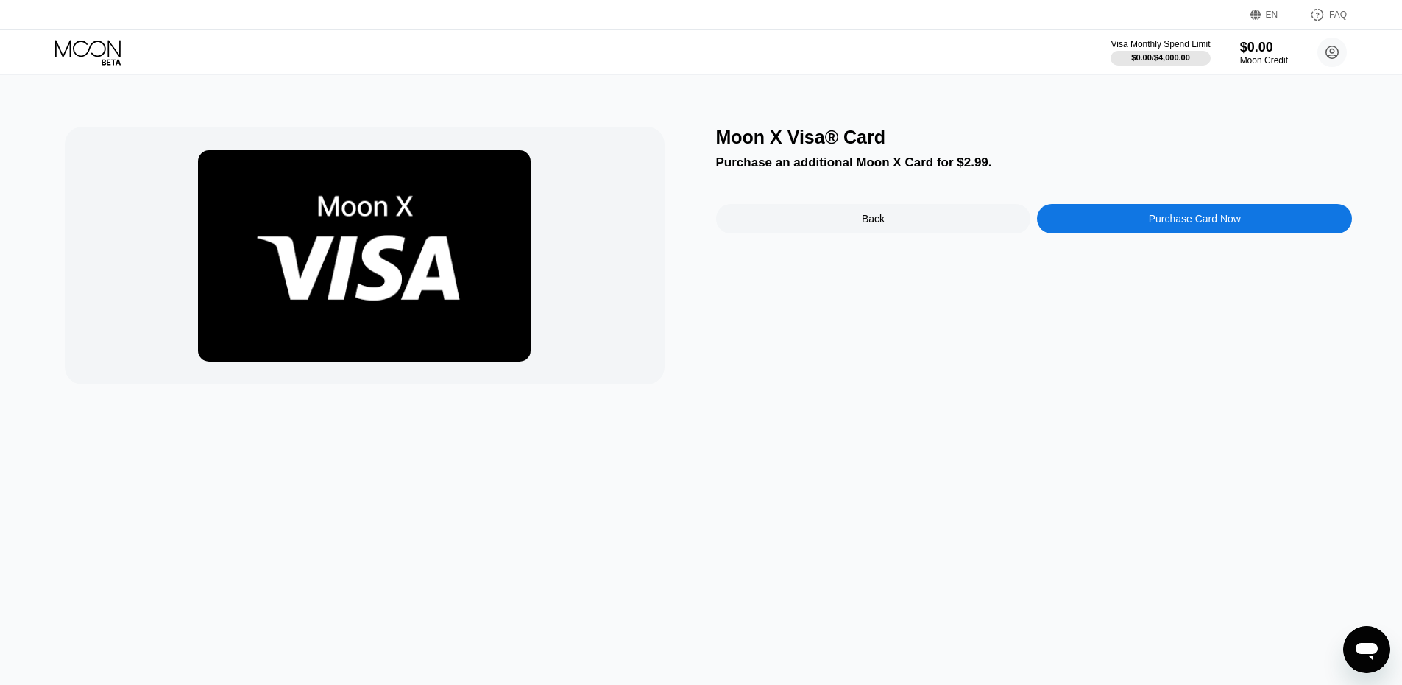
click at [902, 221] on div "Back" at bounding box center [873, 218] width 315 height 29
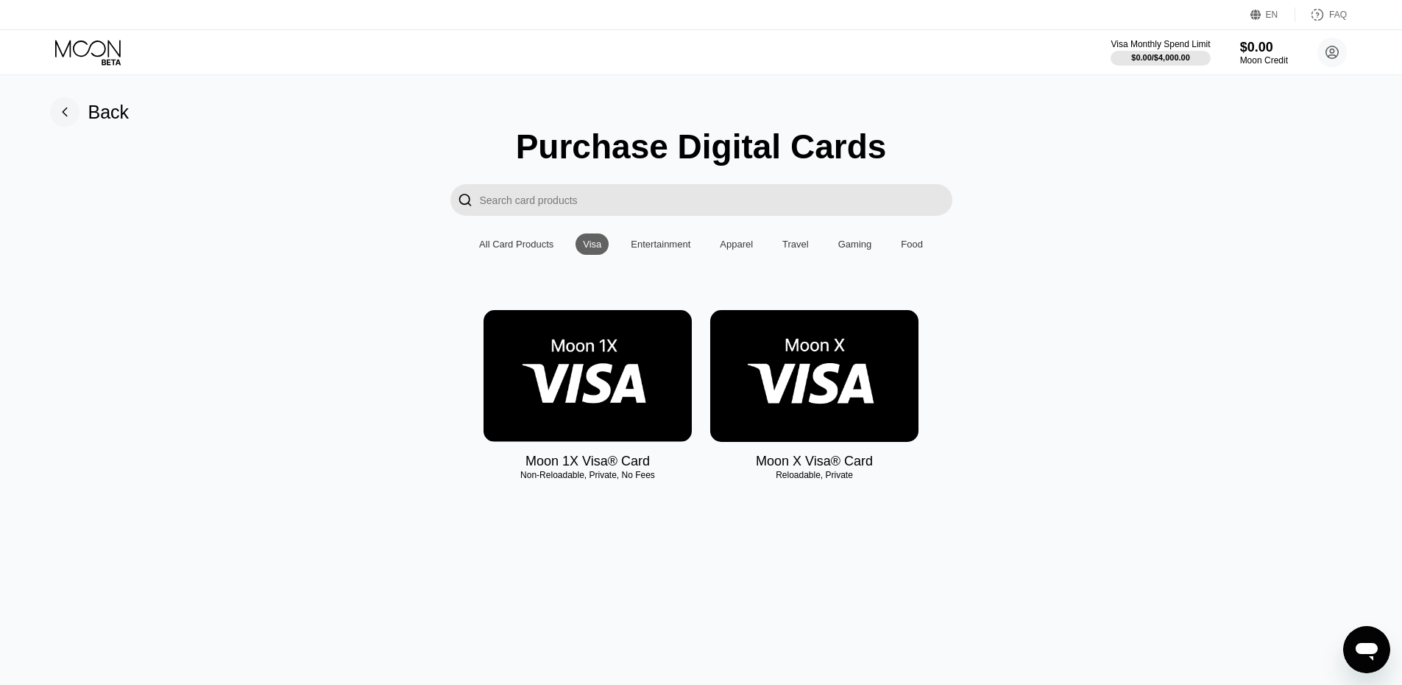
click at [105, 47] on icon at bounding box center [88, 48] width 66 height 17
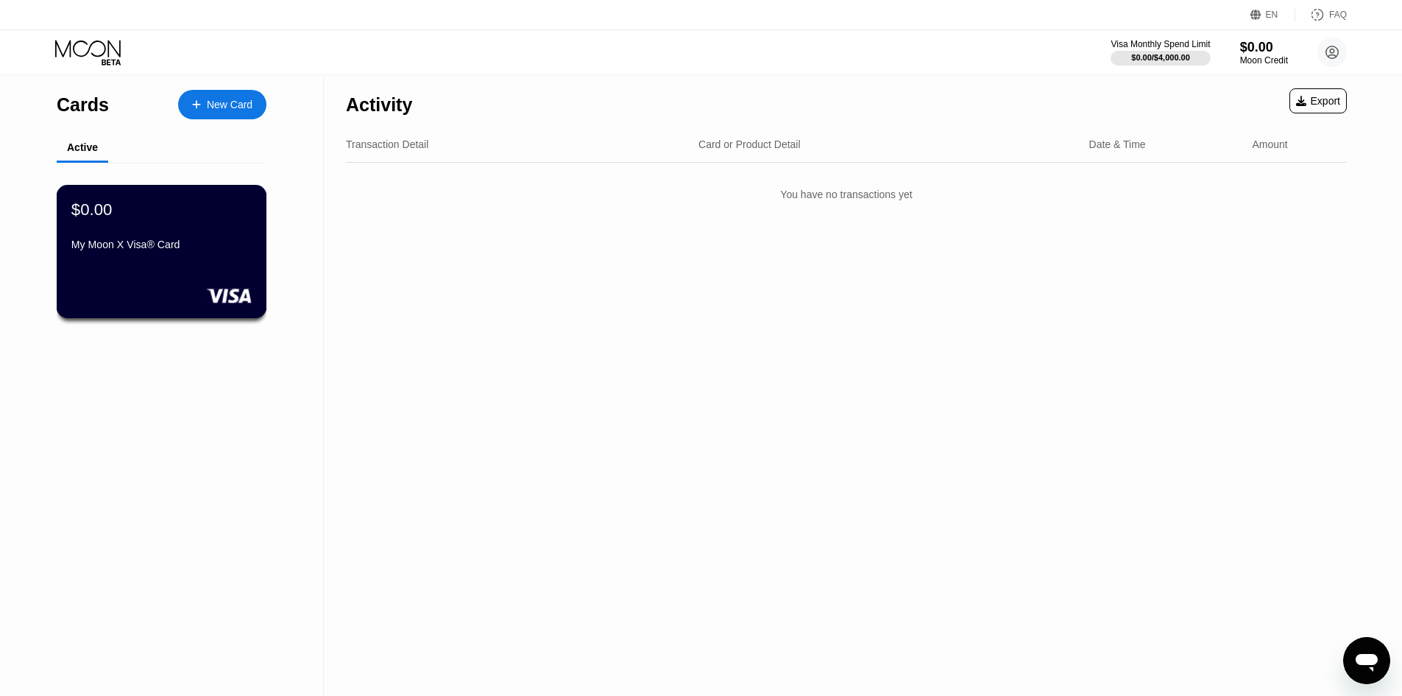
click at [153, 236] on div "$0.00 My Moon X Visa® Card" at bounding box center [161, 227] width 180 height 57
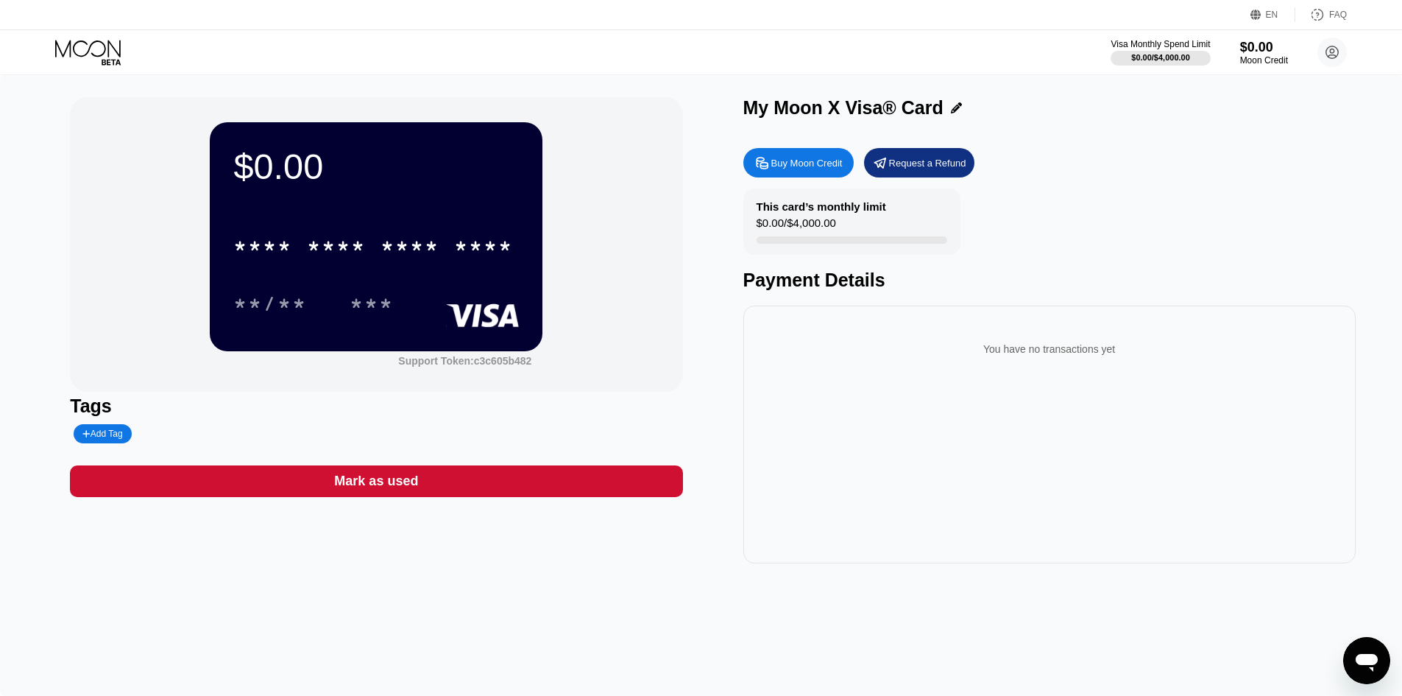
click at [1267, 16] on div "EN" at bounding box center [1272, 15] width 13 height 10
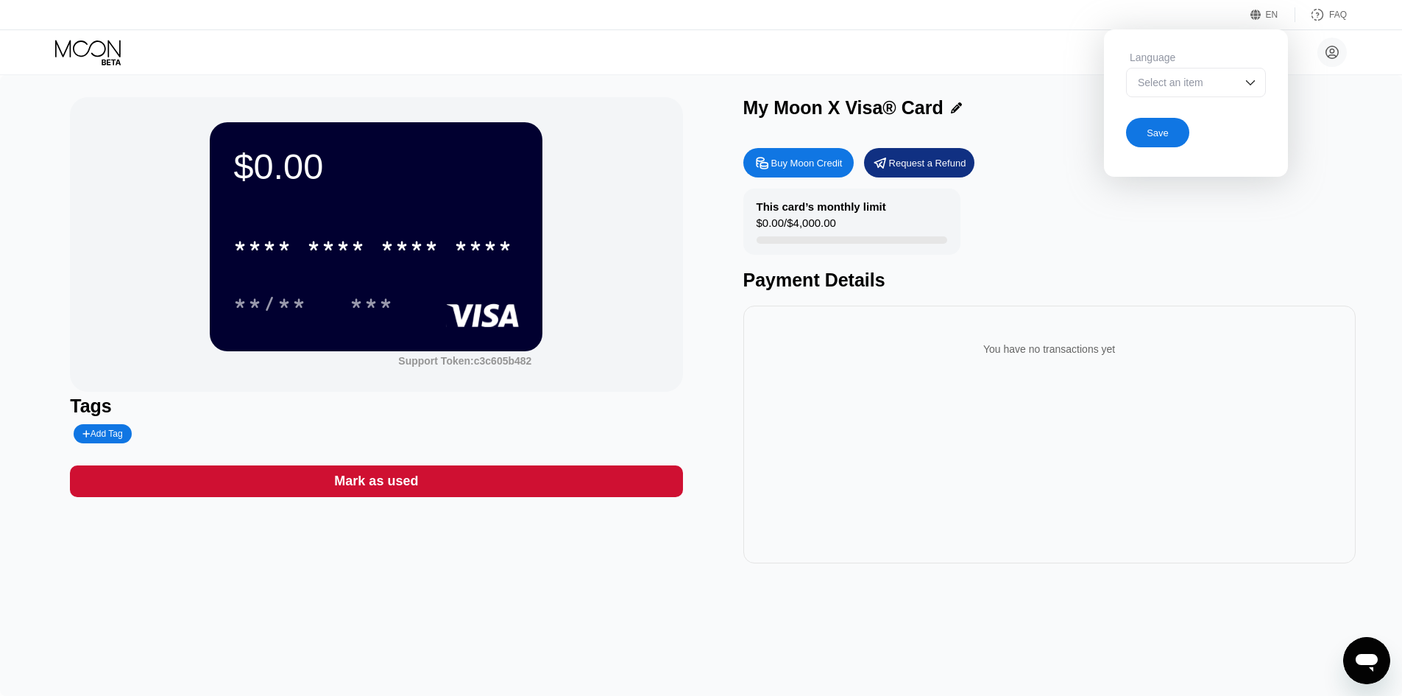
click at [1186, 86] on div "Select an item" at bounding box center [1185, 83] width 102 height 12
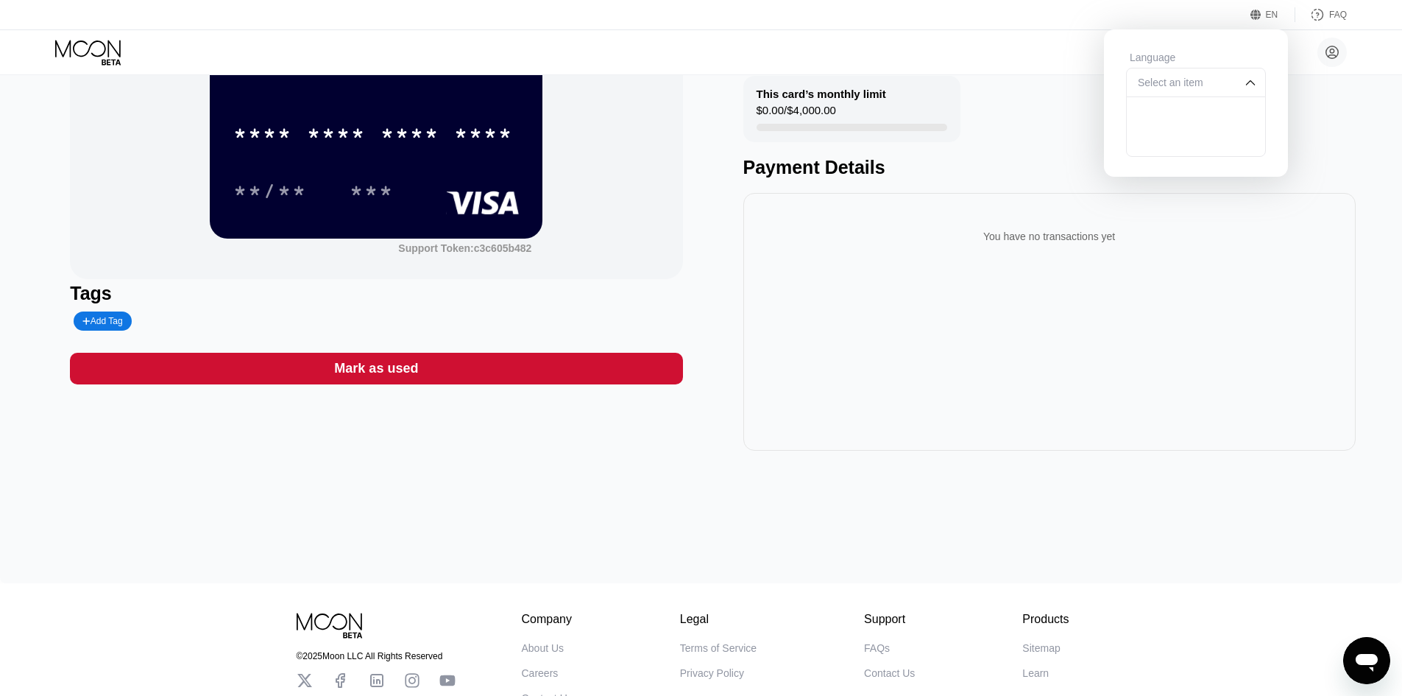
scroll to position [123, 0]
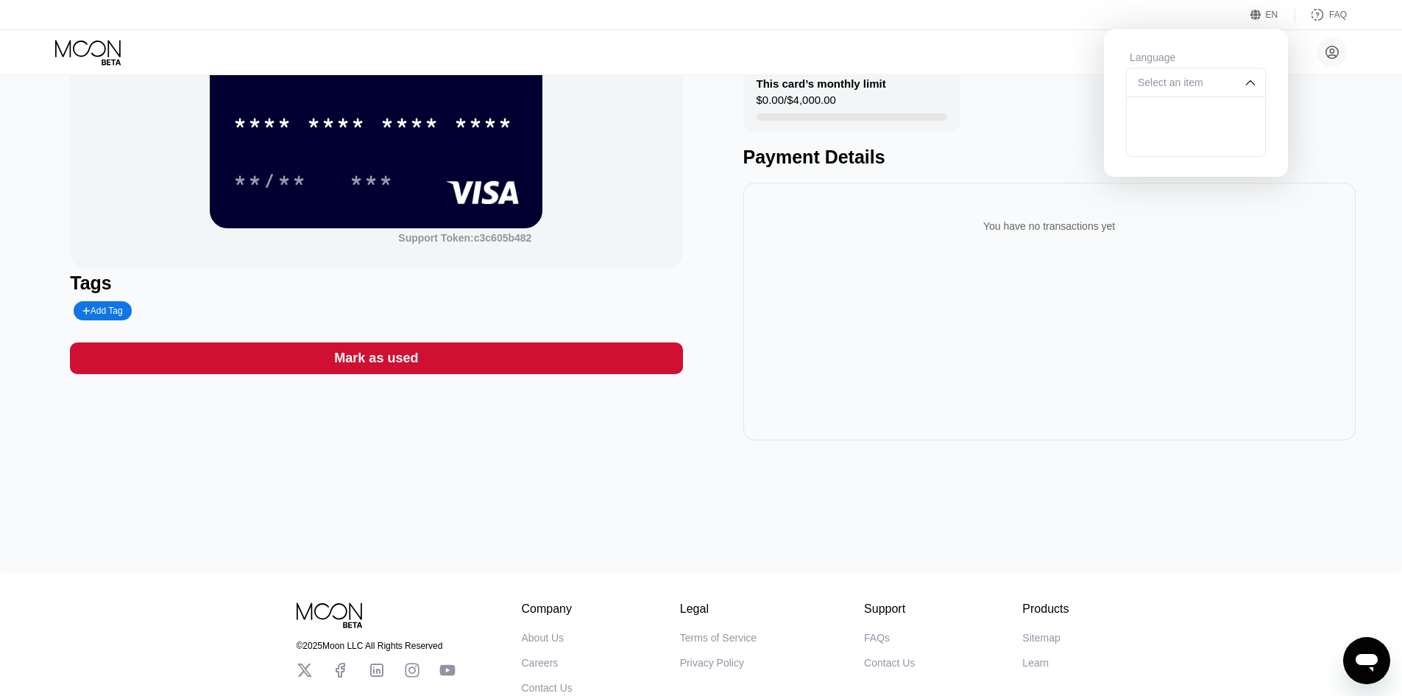
click at [1183, 84] on div "Select an item" at bounding box center [1185, 83] width 102 height 12
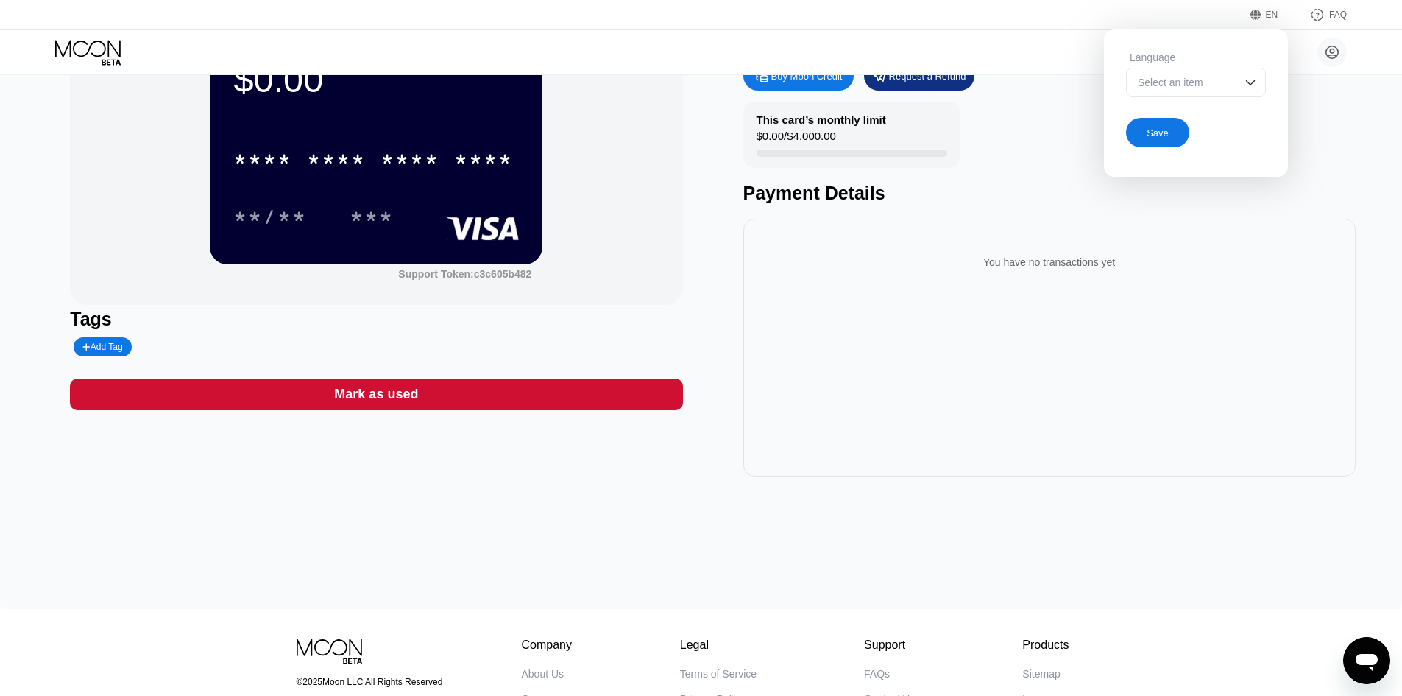
scroll to position [0, 0]
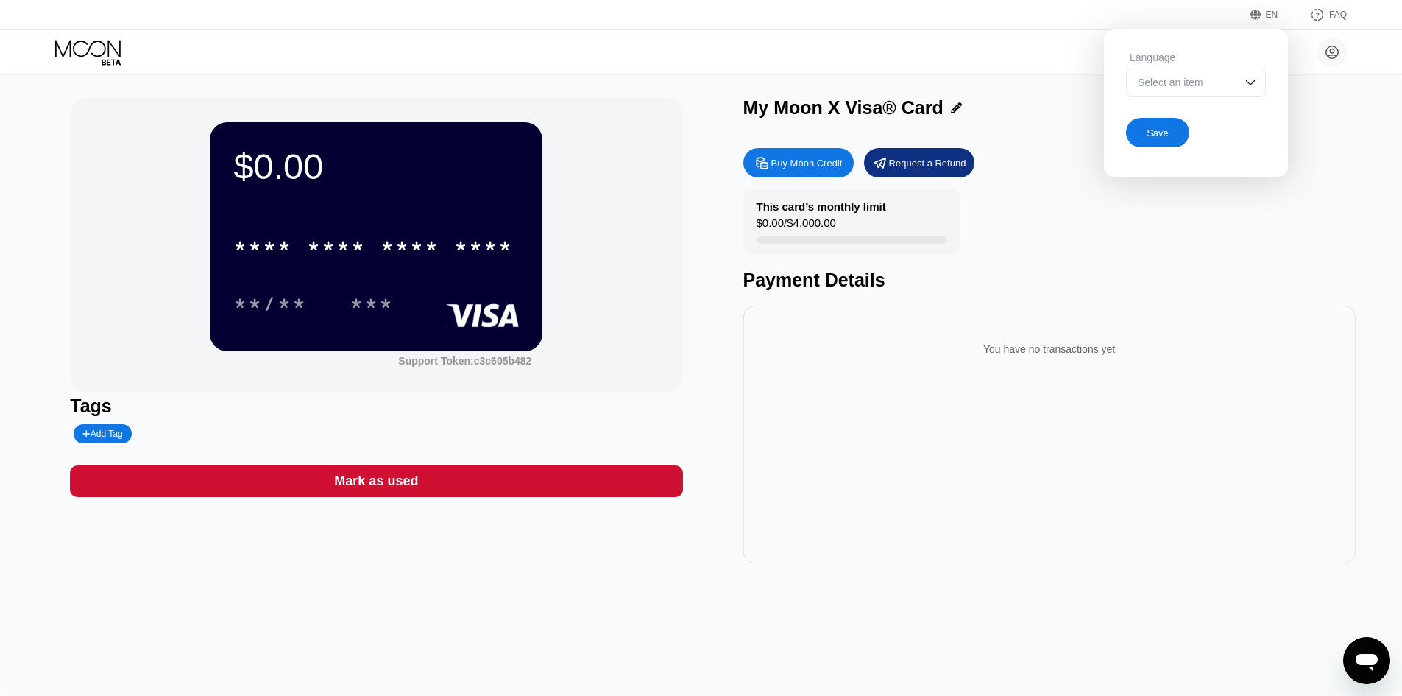
click at [757, 167] on icon at bounding box center [762, 162] width 11 height 11
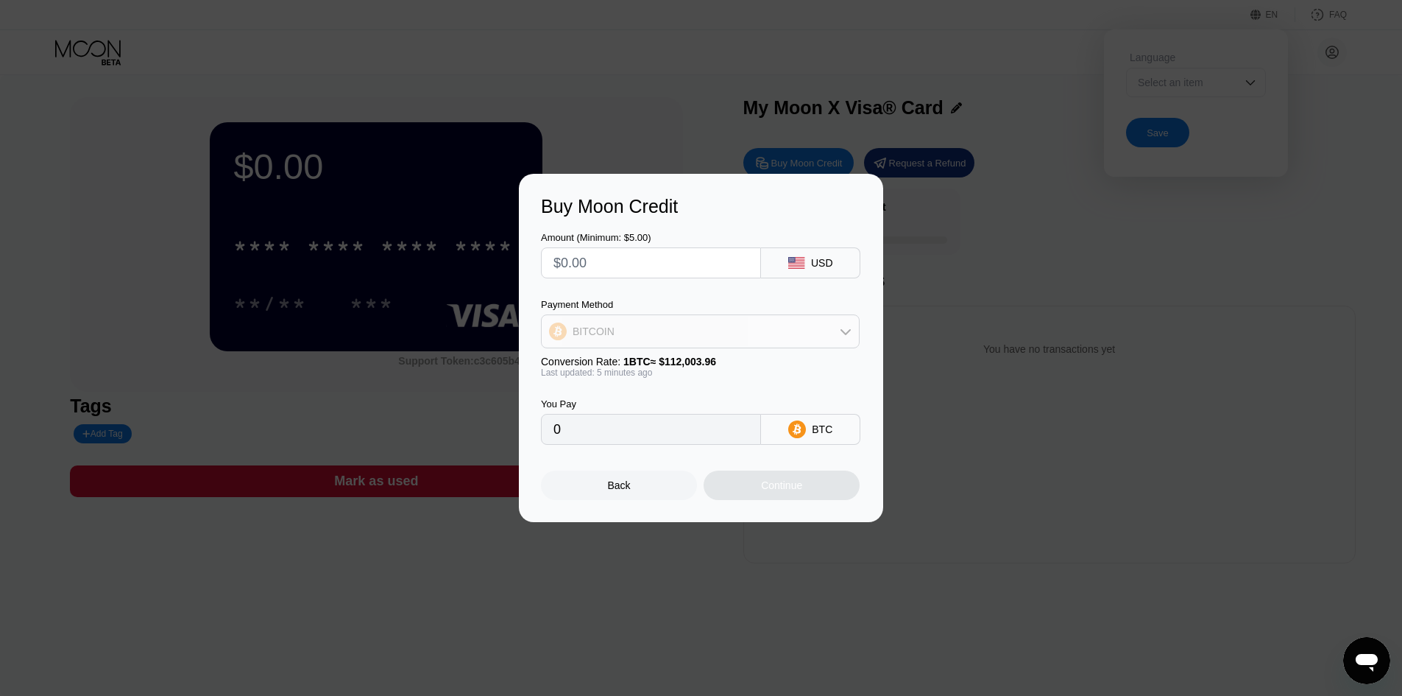
click at [632, 338] on div "BITCOIN" at bounding box center [700, 330] width 317 height 29
click at [624, 415] on div "USDT on TRON" at bounding box center [700, 403] width 310 height 29
type input "0.00"
click at [656, 263] on input "text" at bounding box center [650, 262] width 195 height 29
type input "$5"
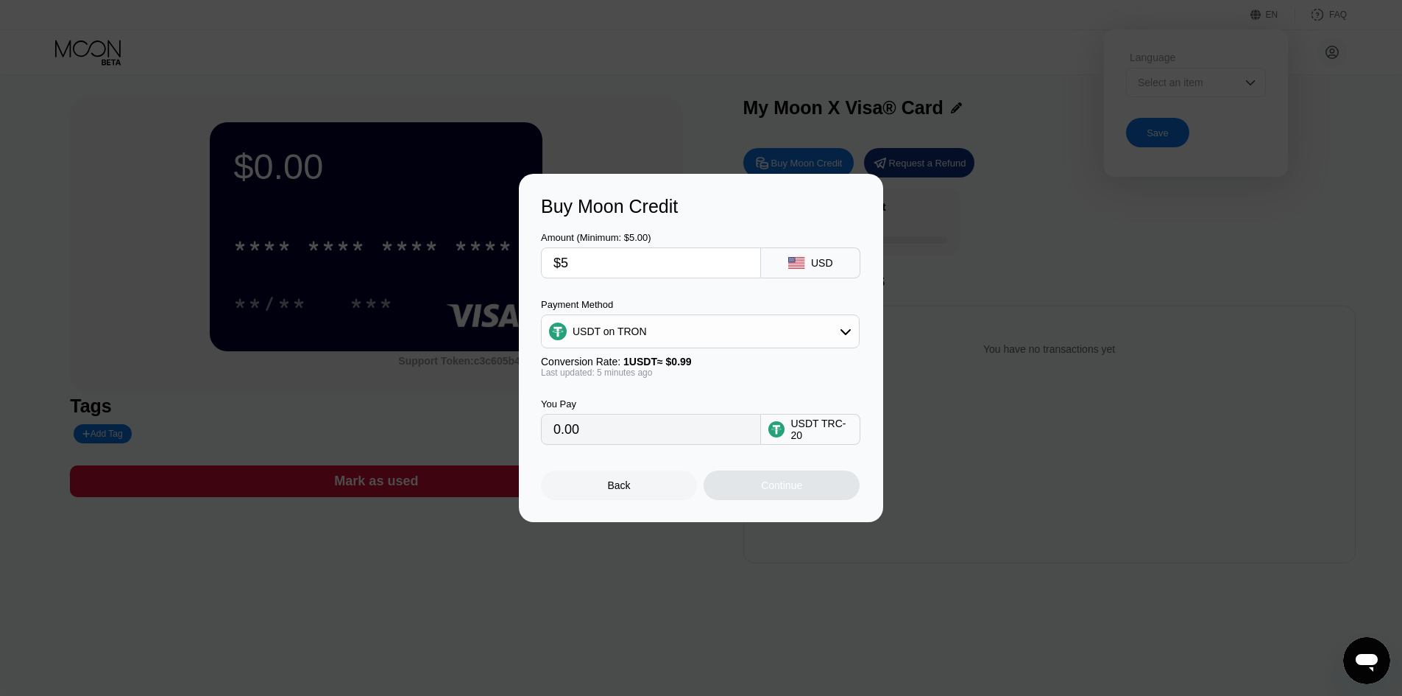
type input "5.05"
type input "0.00"
type input "$5"
type input "5.05"
type input "$55"
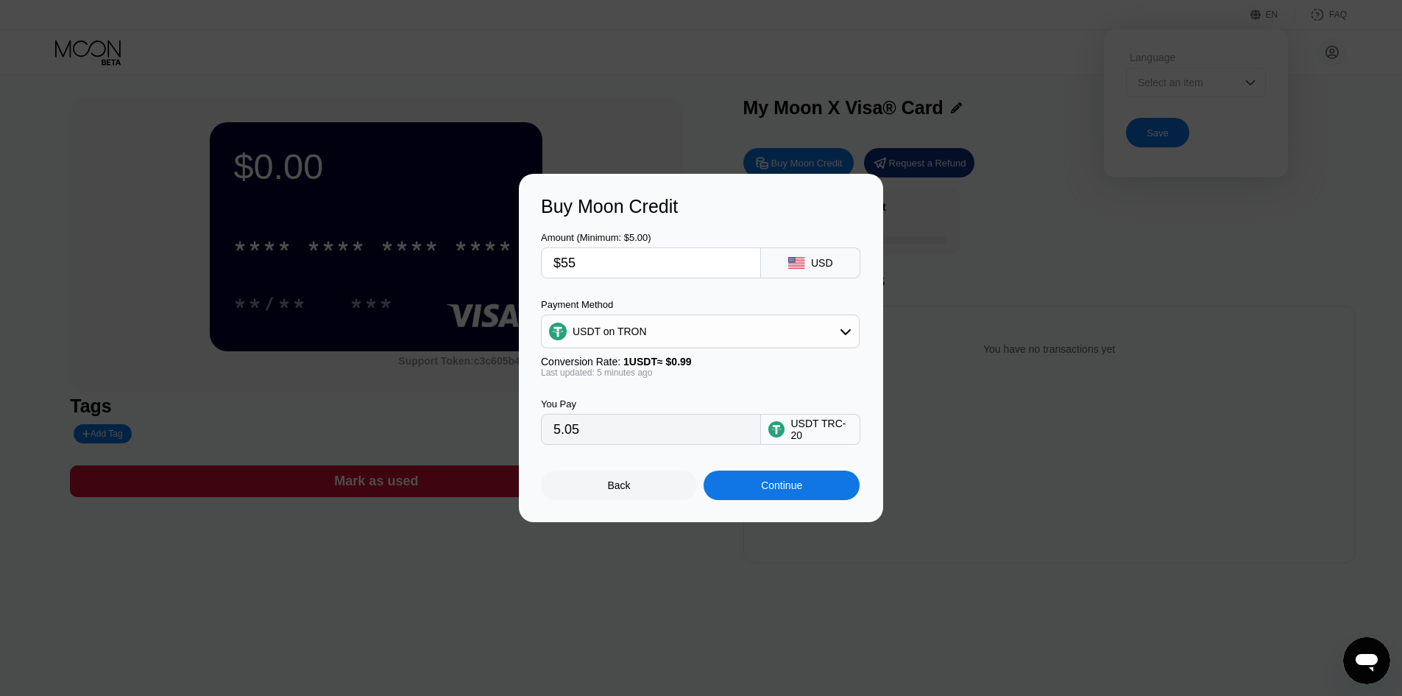
type input "55.56"
type input "$5"
type input "5.05"
type input "$5"
click at [816, 441] on div "USDT TRC-20" at bounding box center [821, 429] width 62 height 24
